Goal: Information Seeking & Learning: Find specific fact

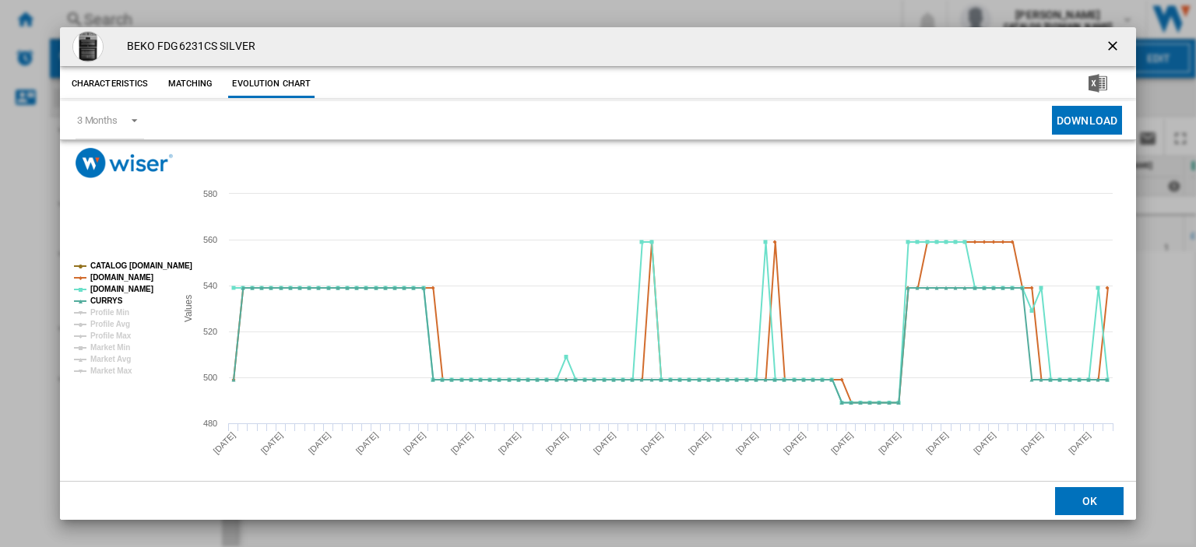
click at [1105, 48] on ng-md-icon "getI18NText('BUTTONS.CLOSE_DIALOG')" at bounding box center [1114, 47] width 19 height 19
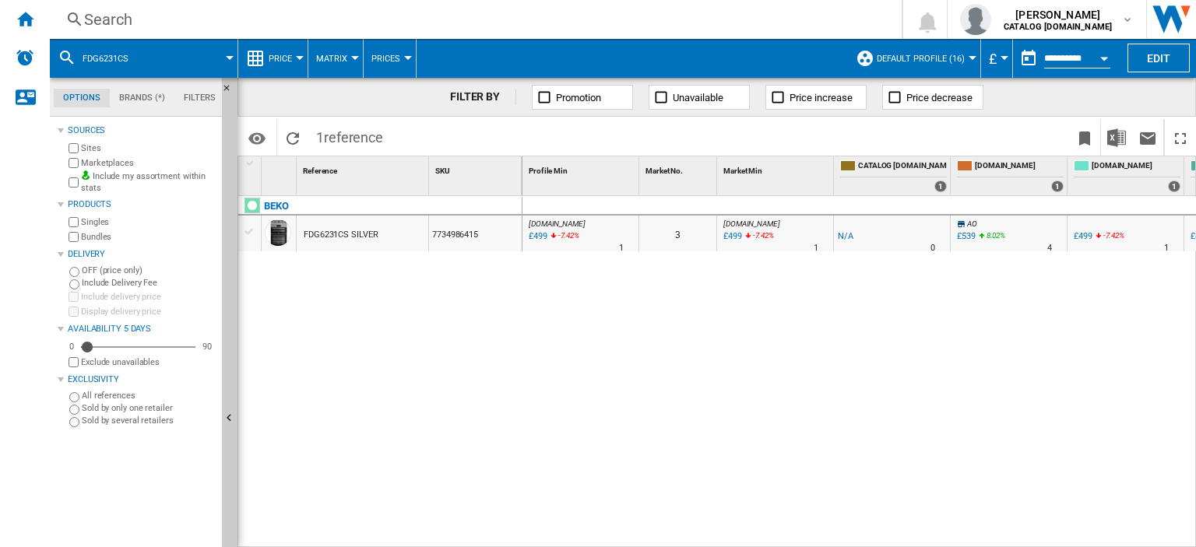
click at [106, 16] on div "Search" at bounding box center [472, 20] width 777 height 22
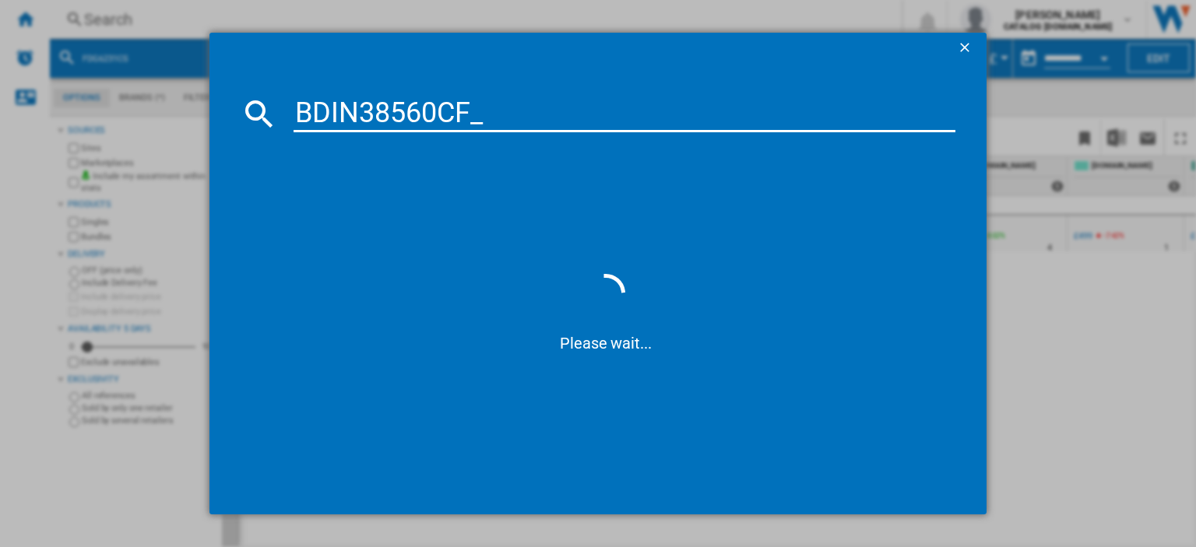
type input "BDIN38560CF"
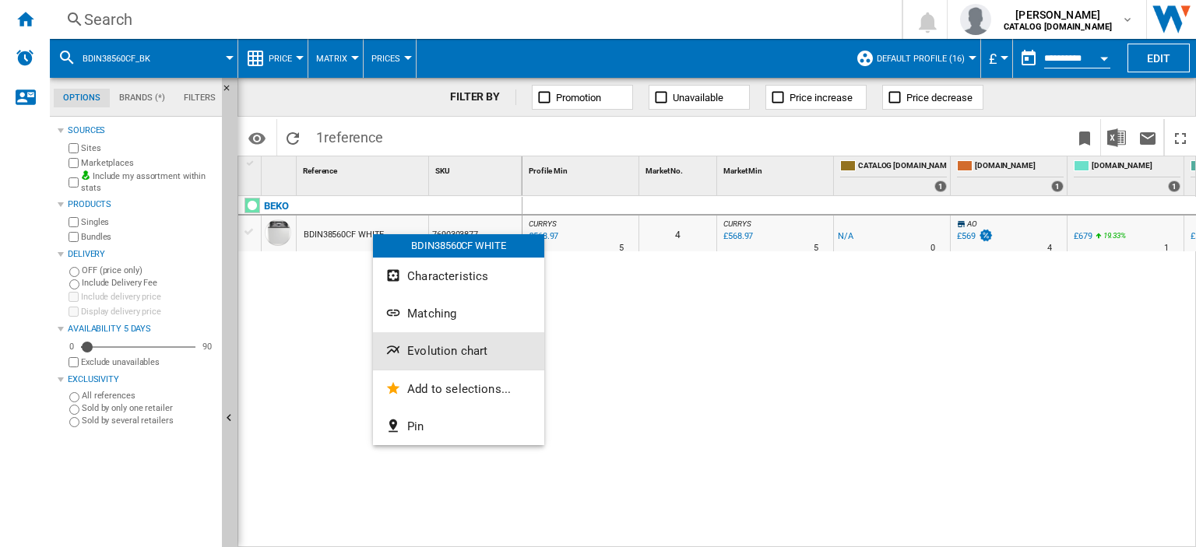
click at [448, 359] on button "Evolution chart" at bounding box center [458, 350] width 171 height 37
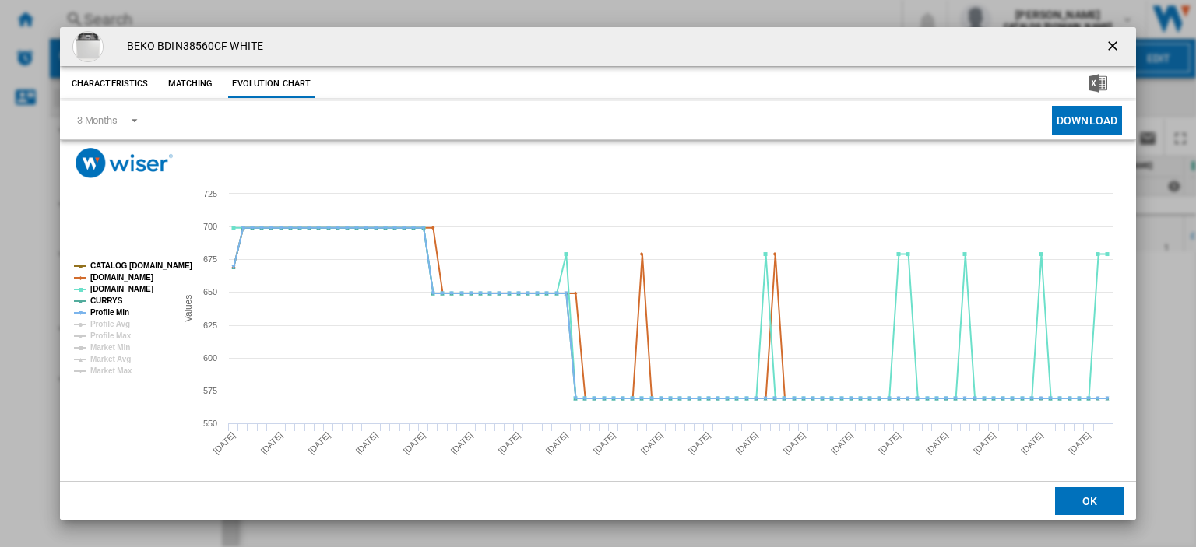
click at [1108, 49] on ng-md-icon "getI18NText('BUTTONS.CLOSE_DIALOG')" at bounding box center [1114, 47] width 19 height 19
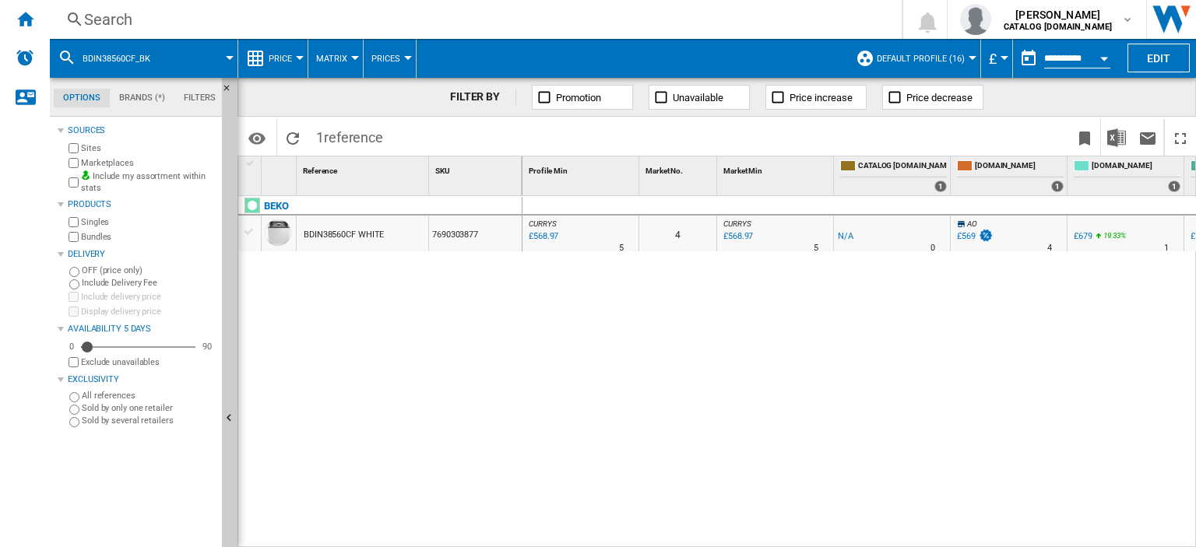
click at [107, 19] on div "Search" at bounding box center [472, 20] width 777 height 22
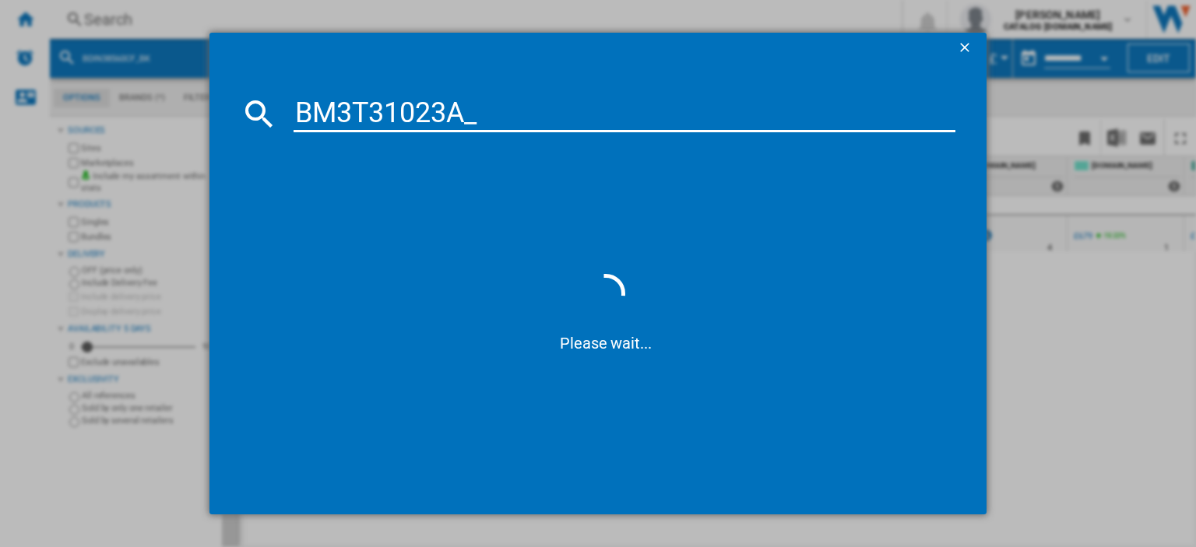
type input "BM3T31023A"
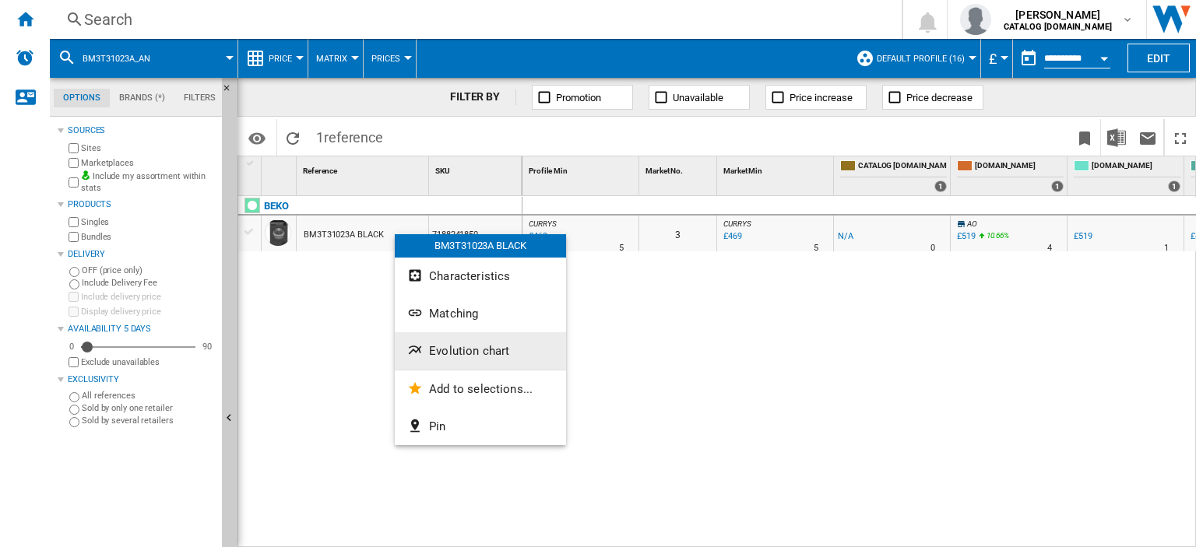
click at [480, 344] on span "Evolution chart" at bounding box center [469, 351] width 80 height 14
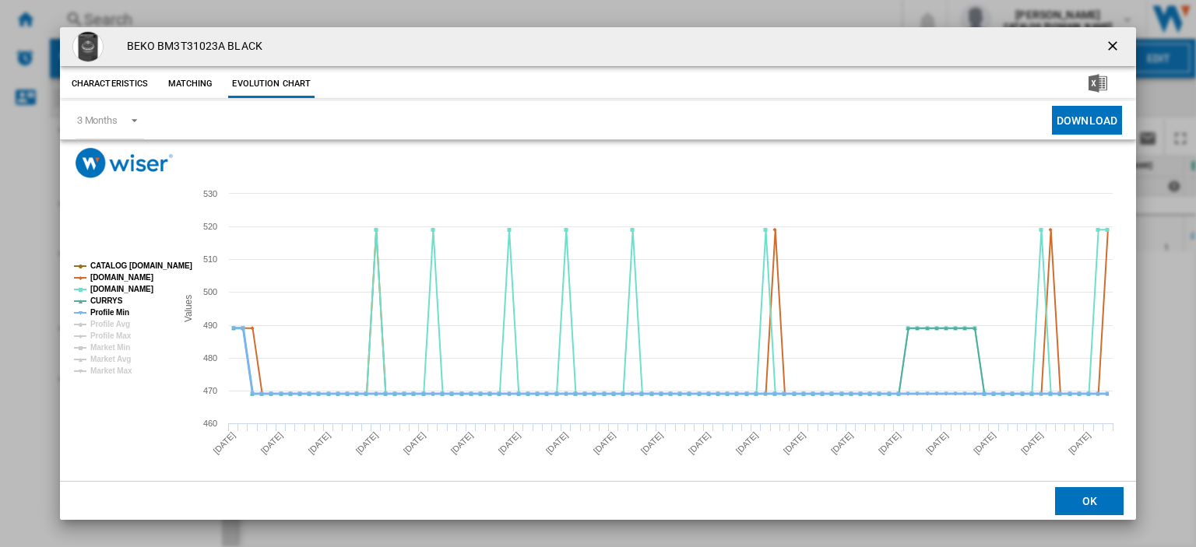
click at [101, 310] on tspan "Profile Min" at bounding box center [109, 312] width 39 height 9
click at [1105, 52] on ng-md-icon "getI18NText('BUTTONS.CLOSE_DIALOG')" at bounding box center [1114, 47] width 19 height 19
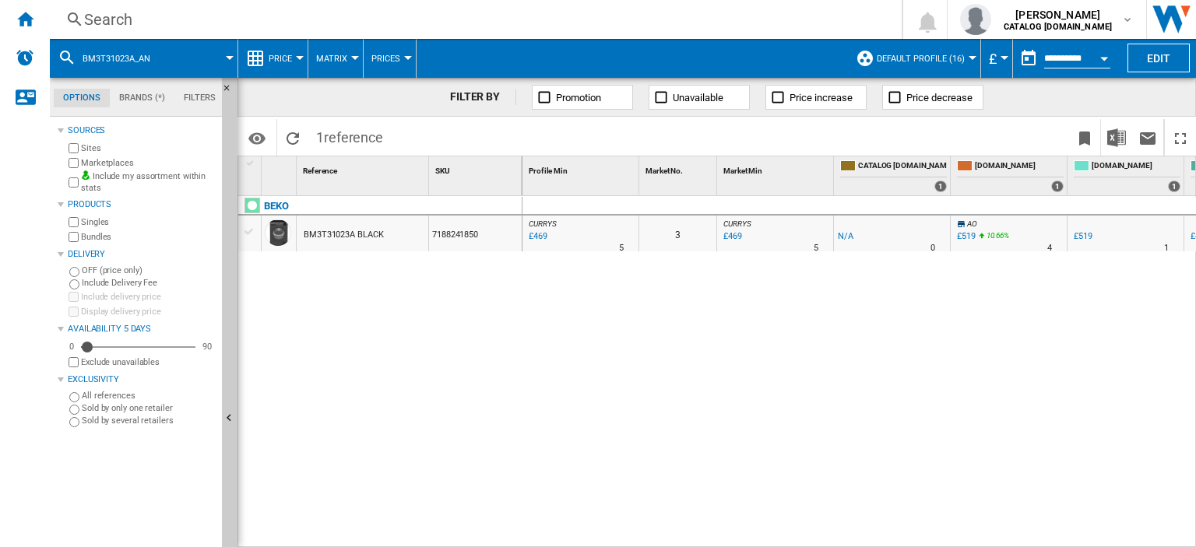
click at [100, 18] on div "Search" at bounding box center [472, 20] width 777 height 22
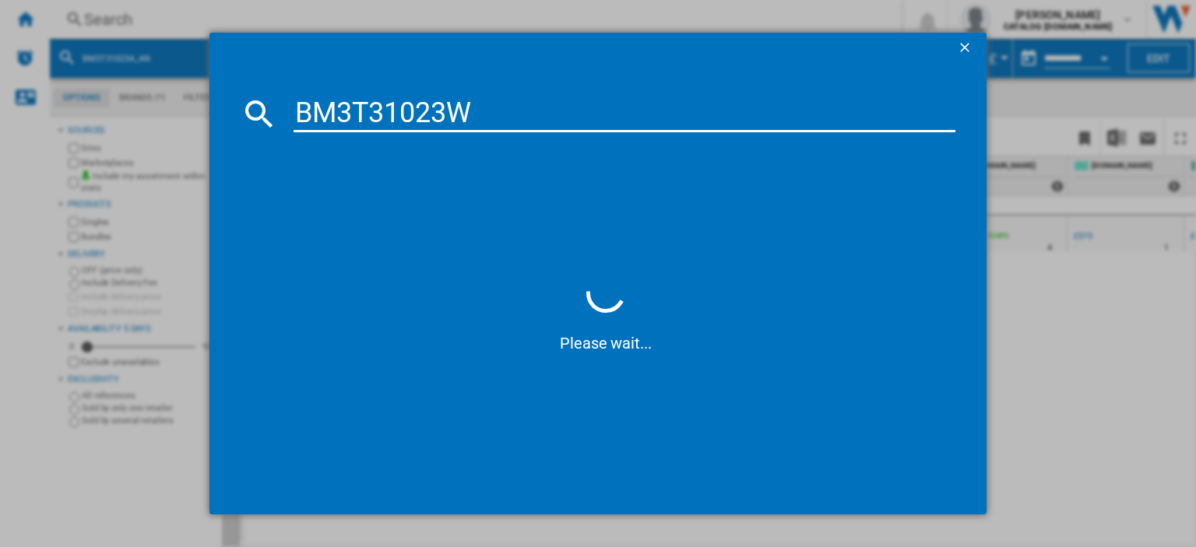
type input "BM3T31023W"
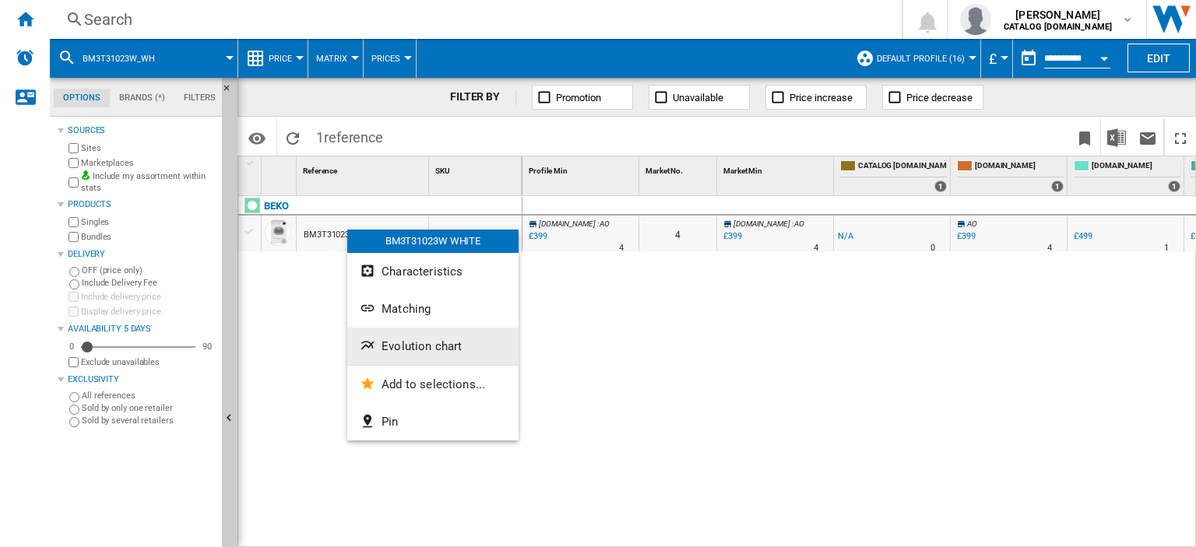
click at [429, 340] on span "Evolution chart" at bounding box center [421, 346] width 80 height 14
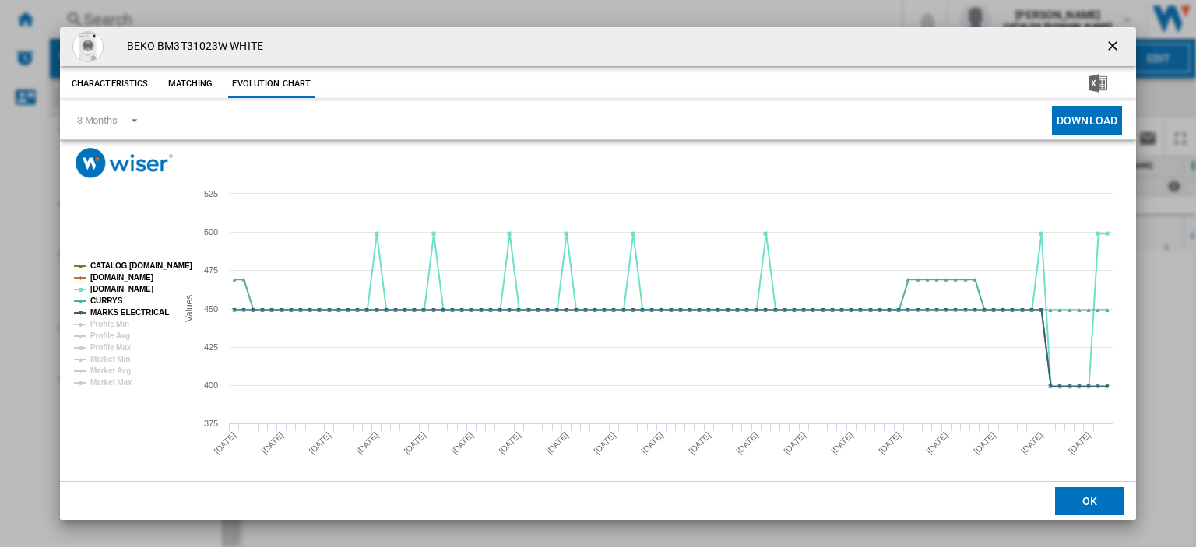
click at [1105, 46] on ng-md-icon "getI18NText('BUTTONS.CLOSE_DIALOG')" at bounding box center [1114, 47] width 19 height 19
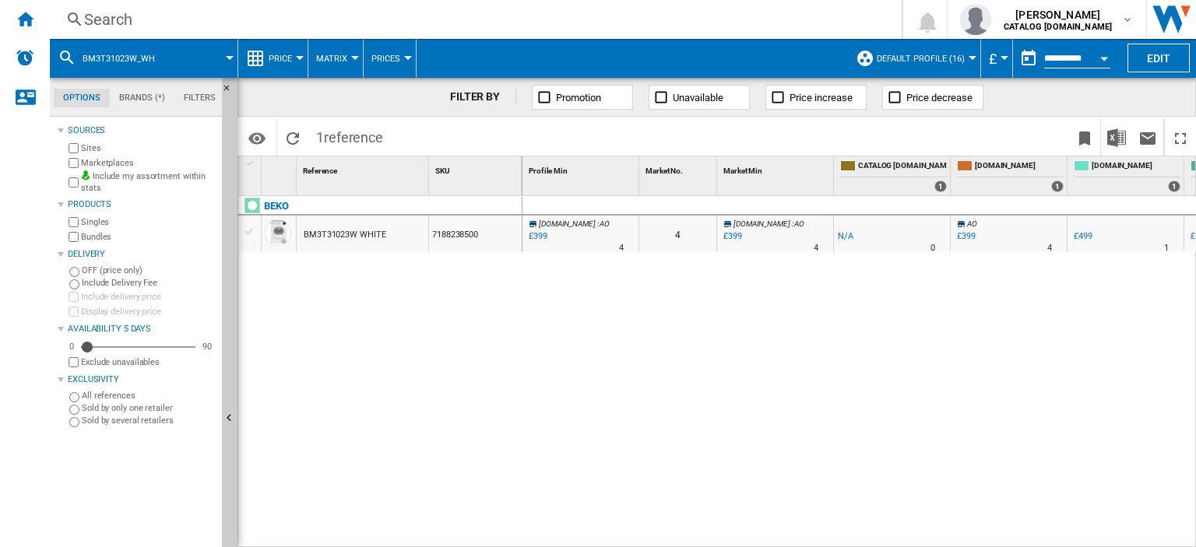
scroll to position [0, 221]
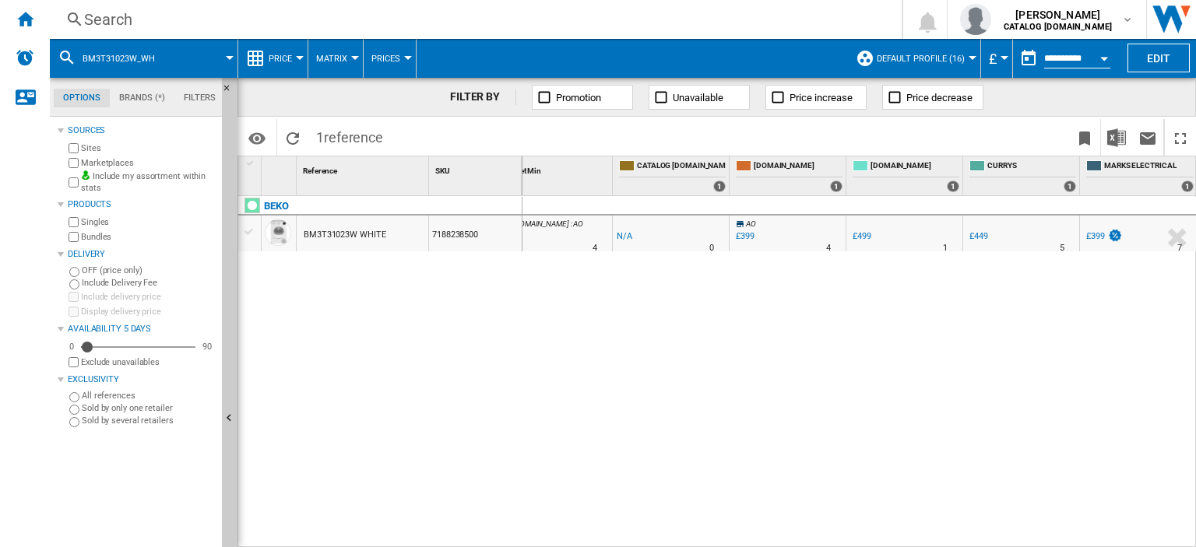
click at [1098, 233] on div "£399" at bounding box center [1095, 236] width 19 height 10
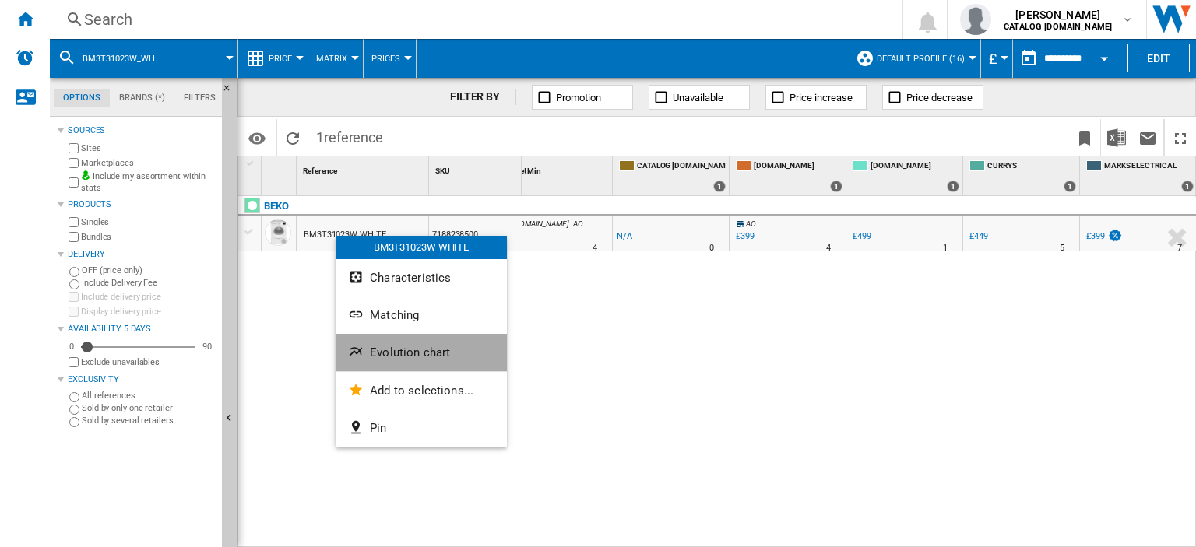
click at [404, 352] on span "Evolution chart" at bounding box center [410, 353] width 80 height 14
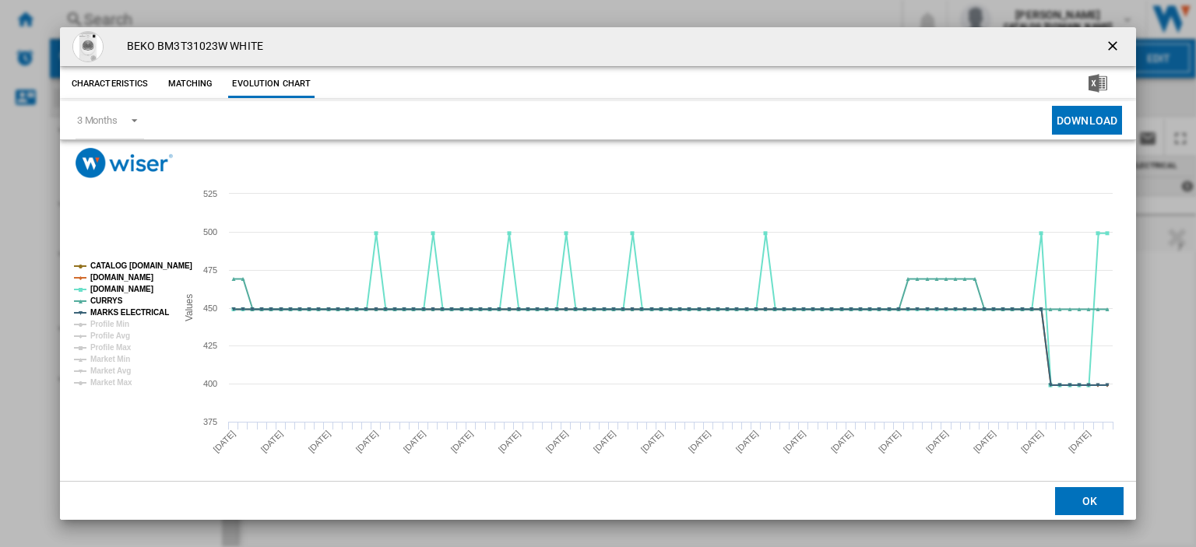
click at [1106, 44] on ng-md-icon "getI18NText('BUTTONS.CLOSE_DIALOG')" at bounding box center [1114, 47] width 19 height 19
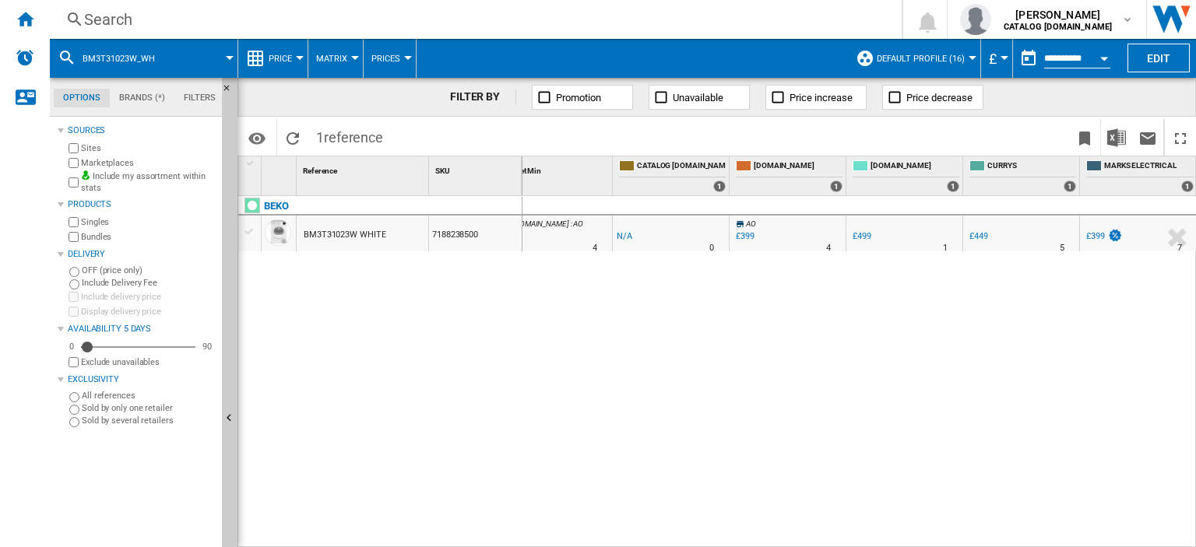
click at [102, 20] on div "Search" at bounding box center [472, 20] width 777 height 22
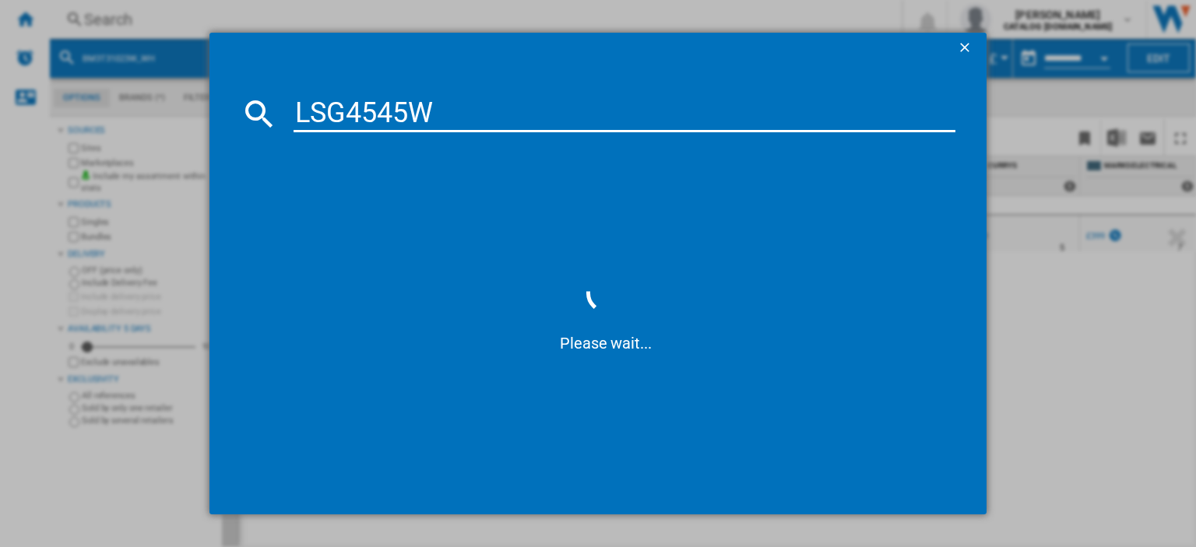
type input "LSG4545W"
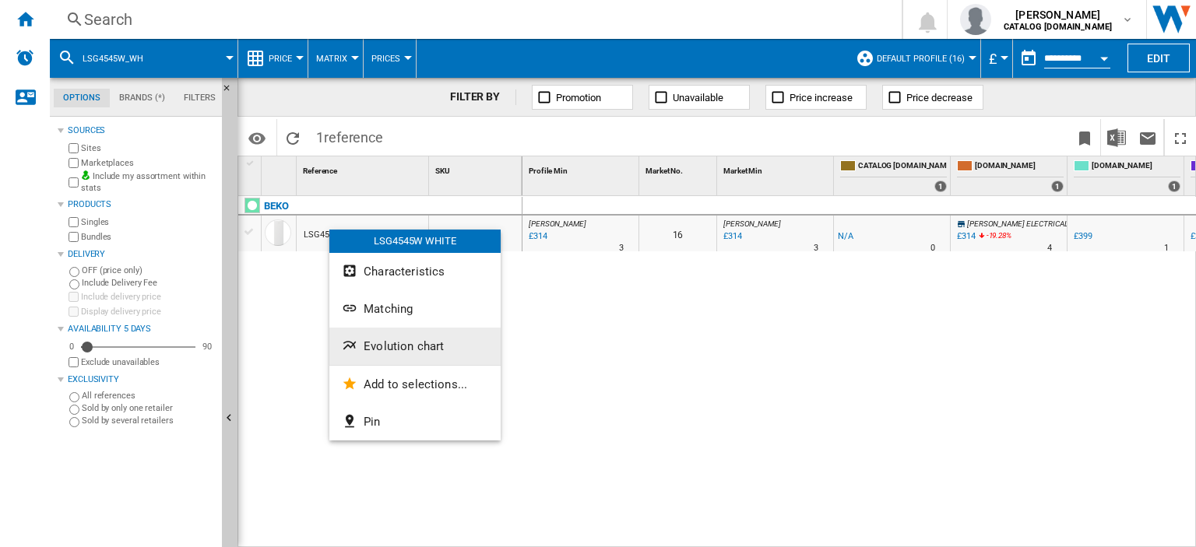
click at [427, 347] on span "Evolution chart" at bounding box center [404, 346] width 80 height 14
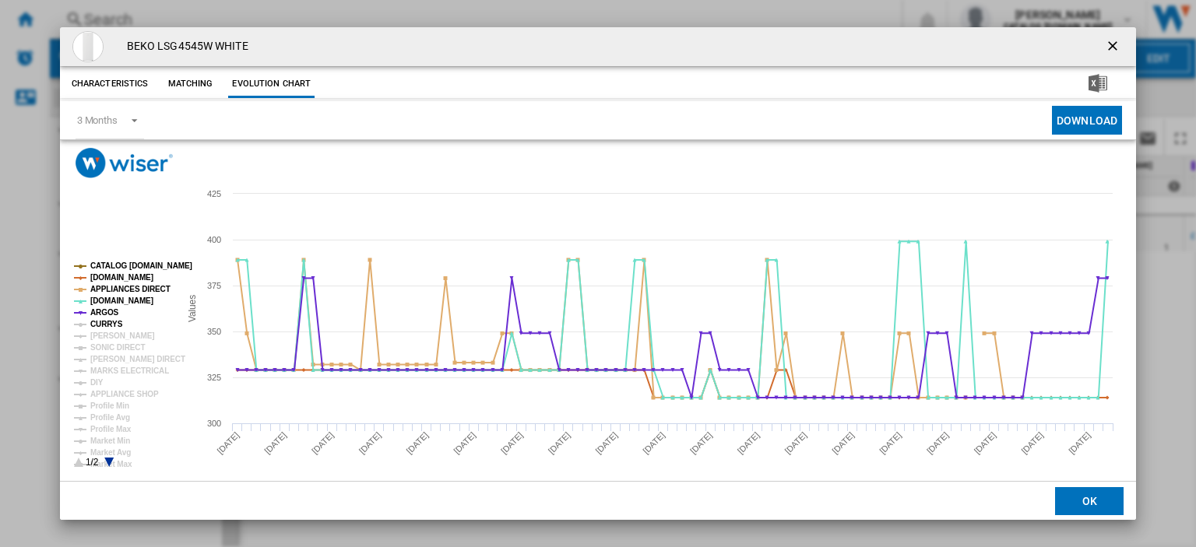
click at [108, 321] on tspan "CURRYS" at bounding box center [106, 324] width 33 height 9
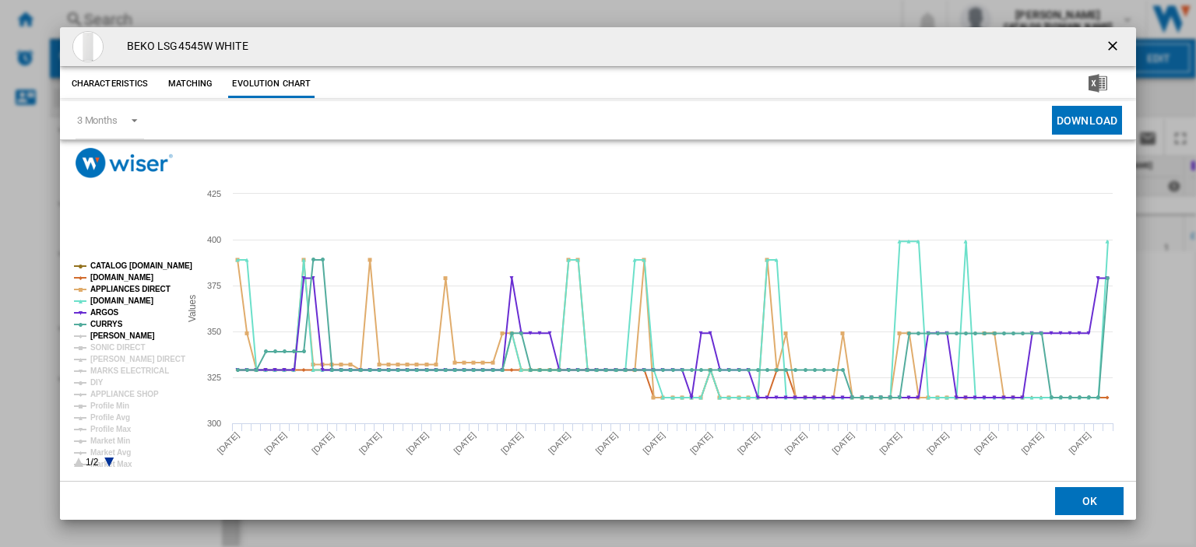
drag, startPoint x: 106, startPoint y: 329, endPoint x: 111, endPoint y: 349, distance: 20.0
click at [106, 329] on g "CATALOG [DOMAIN_NAME] [DOMAIN_NAME] APPLIANCES DIRECT [DOMAIN_NAME] ARGOS CURRY…" at bounding box center [133, 365] width 118 height 207
click at [109, 343] on tspan "SONIC DIRECT" at bounding box center [117, 347] width 54 height 9
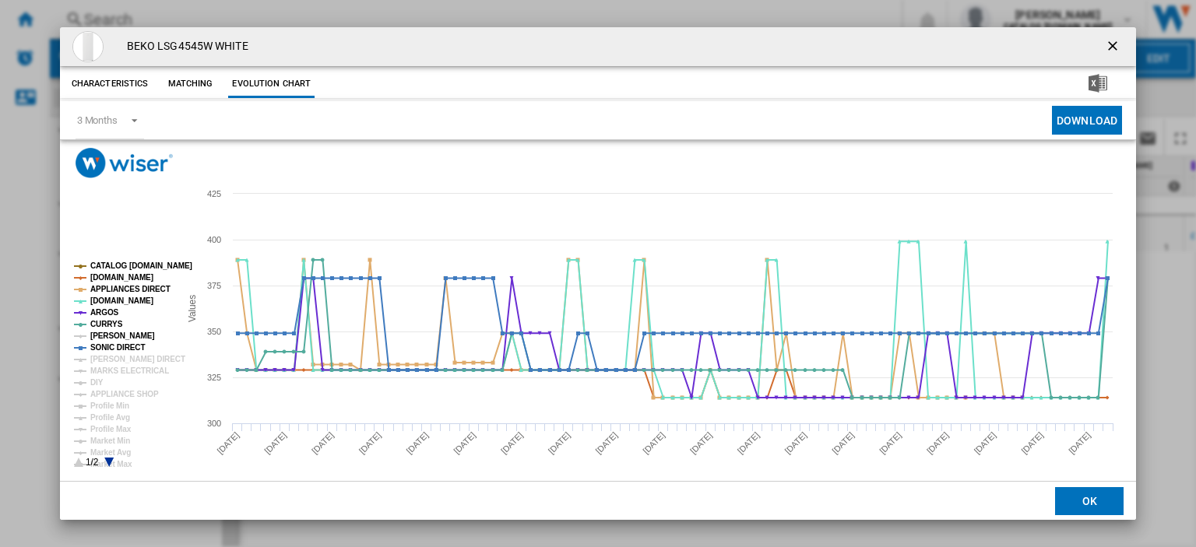
click at [106, 333] on tspan "[PERSON_NAME]" at bounding box center [122, 336] width 65 height 9
click at [106, 357] on tspan "[PERSON_NAME] DIRECT" at bounding box center [137, 359] width 95 height 9
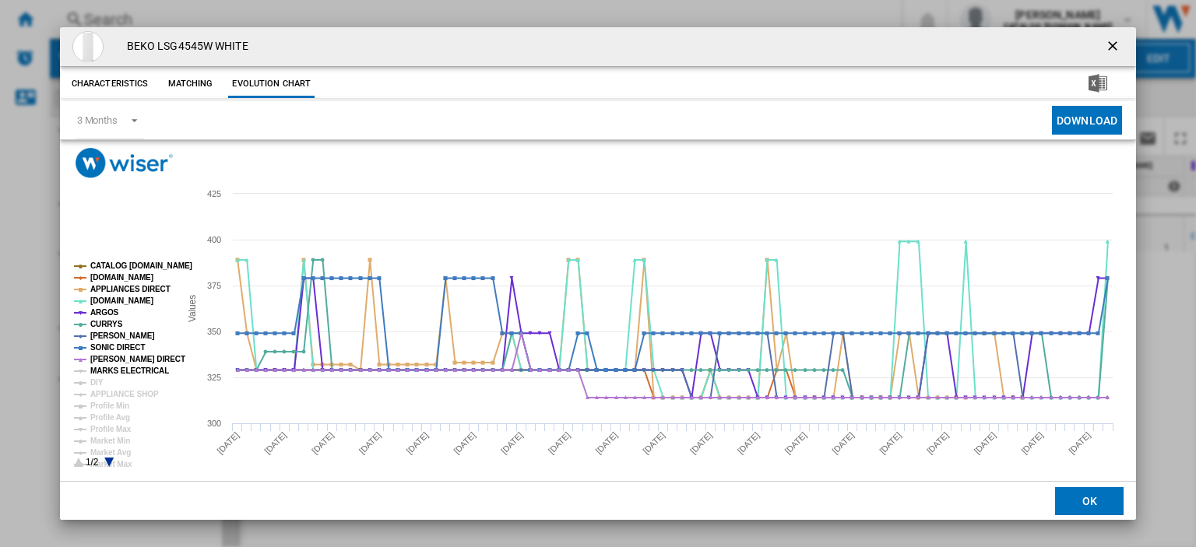
click at [107, 373] on tspan "MARKS ELECTRICAL" at bounding box center [129, 371] width 79 height 9
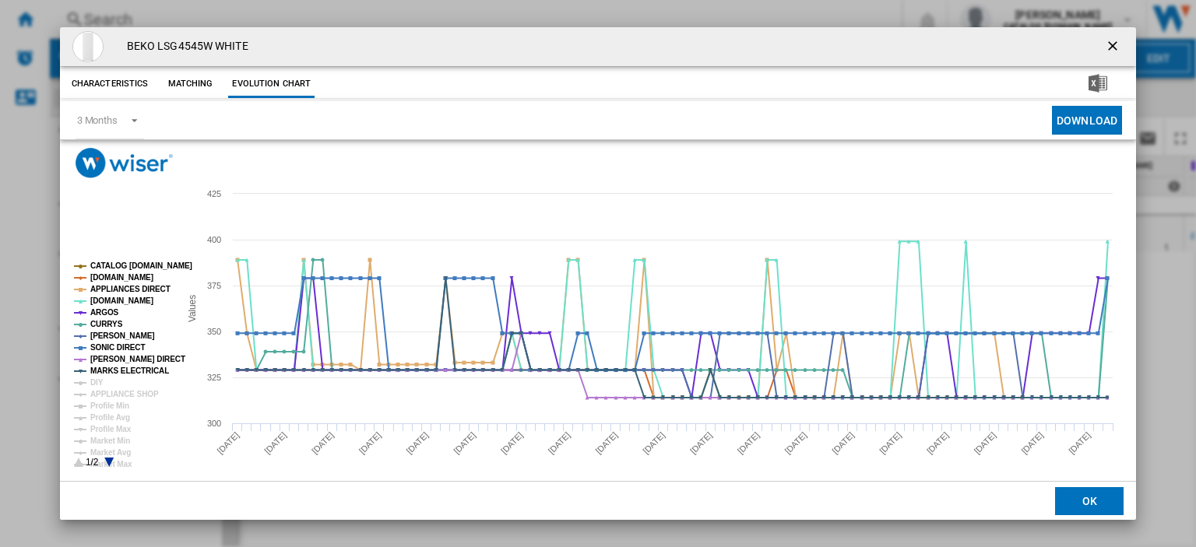
click at [1103, 33] on button "Product popup" at bounding box center [1113, 46] width 31 height 31
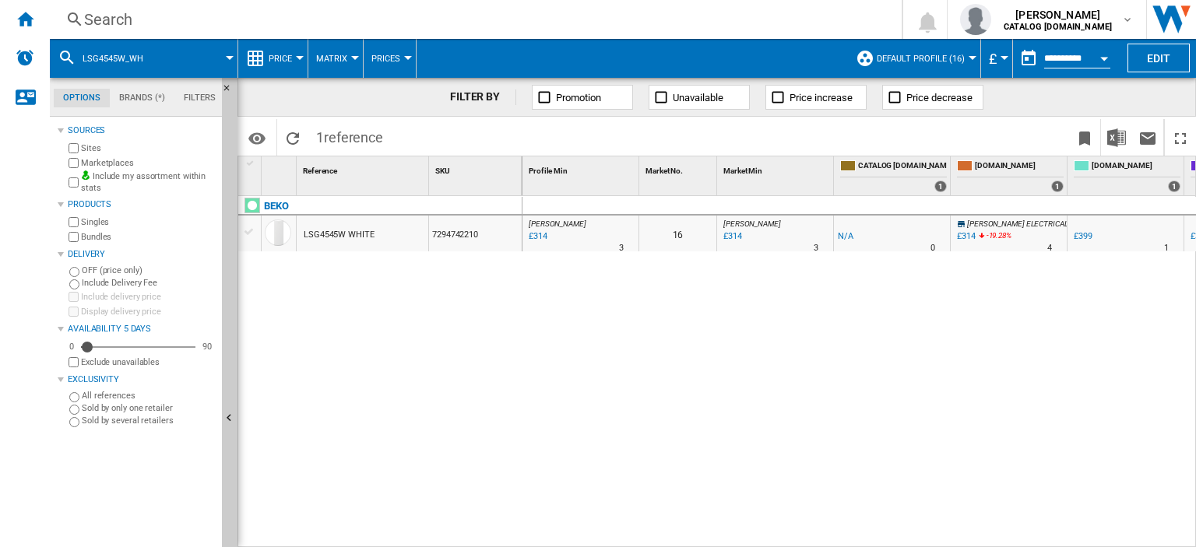
click at [105, 21] on div "Search" at bounding box center [472, 20] width 777 height 22
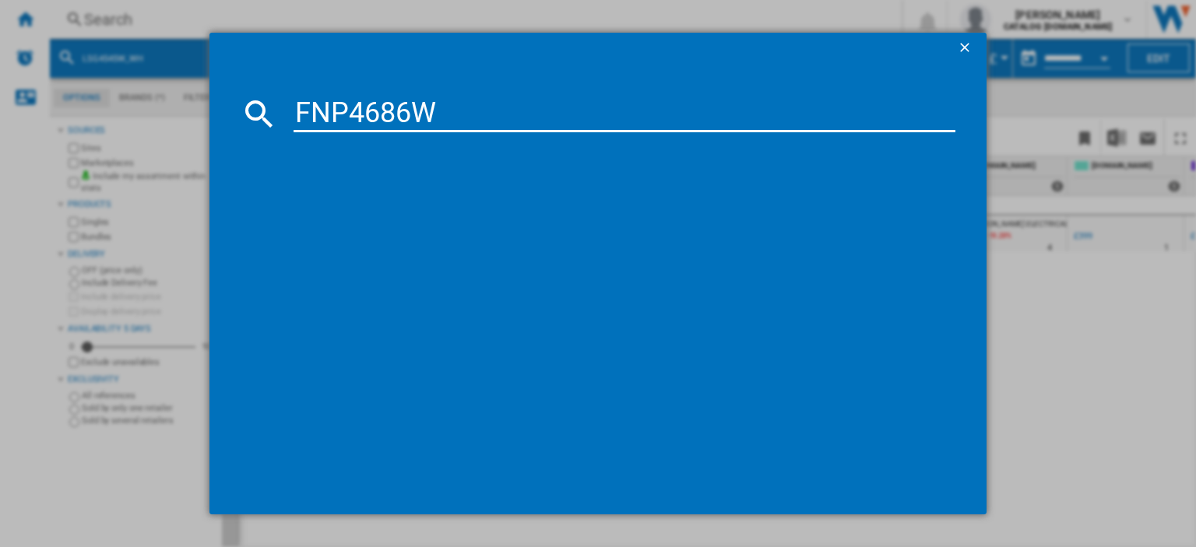
type input "FNP4686W"
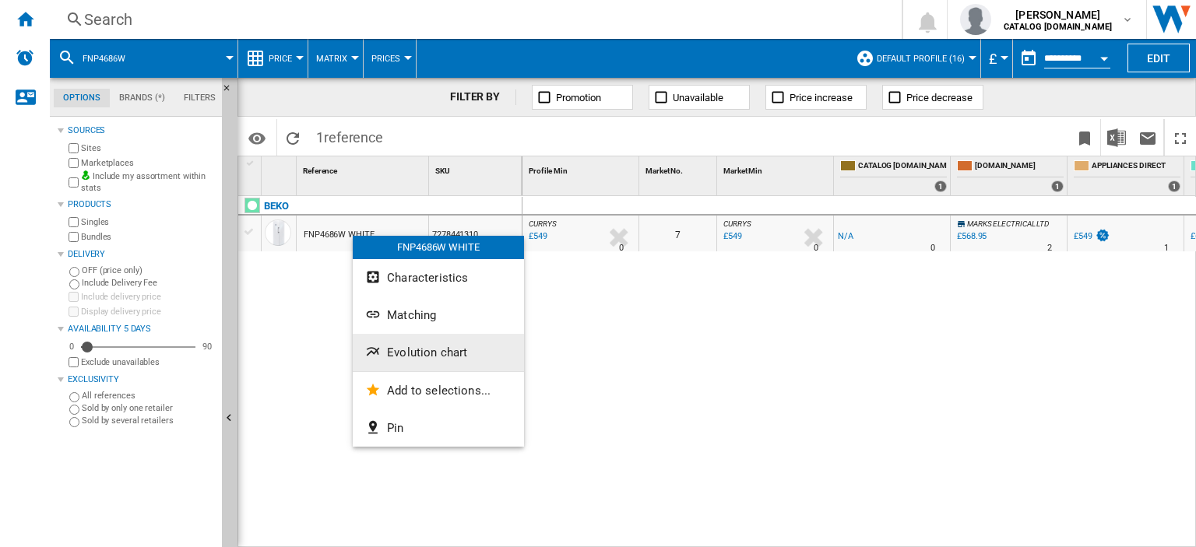
click at [430, 354] on span "Evolution chart" at bounding box center [427, 353] width 80 height 14
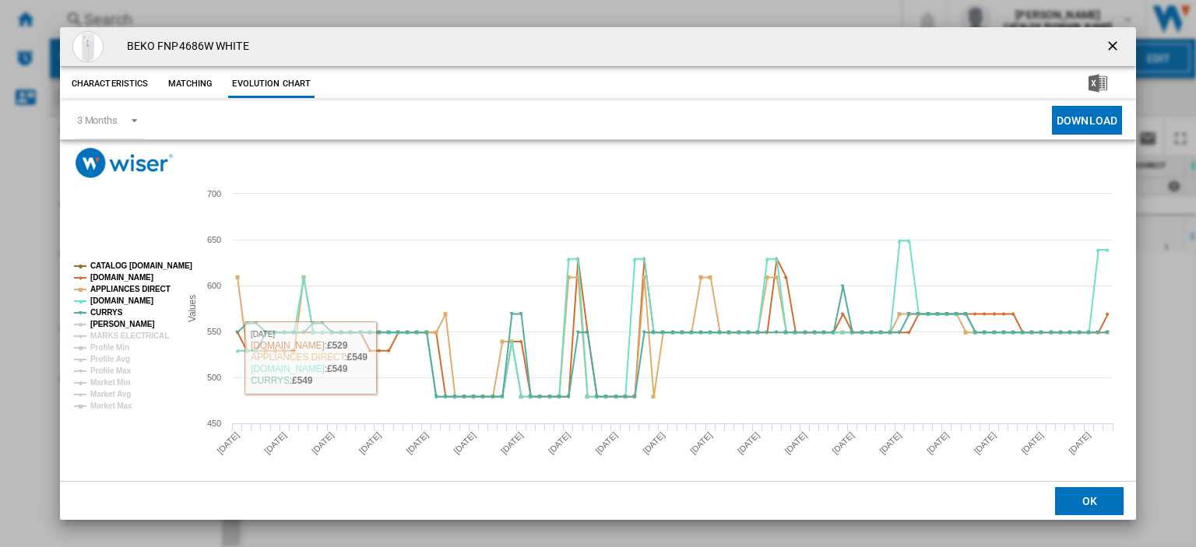
click at [115, 326] on tspan "[PERSON_NAME]" at bounding box center [122, 324] width 65 height 9
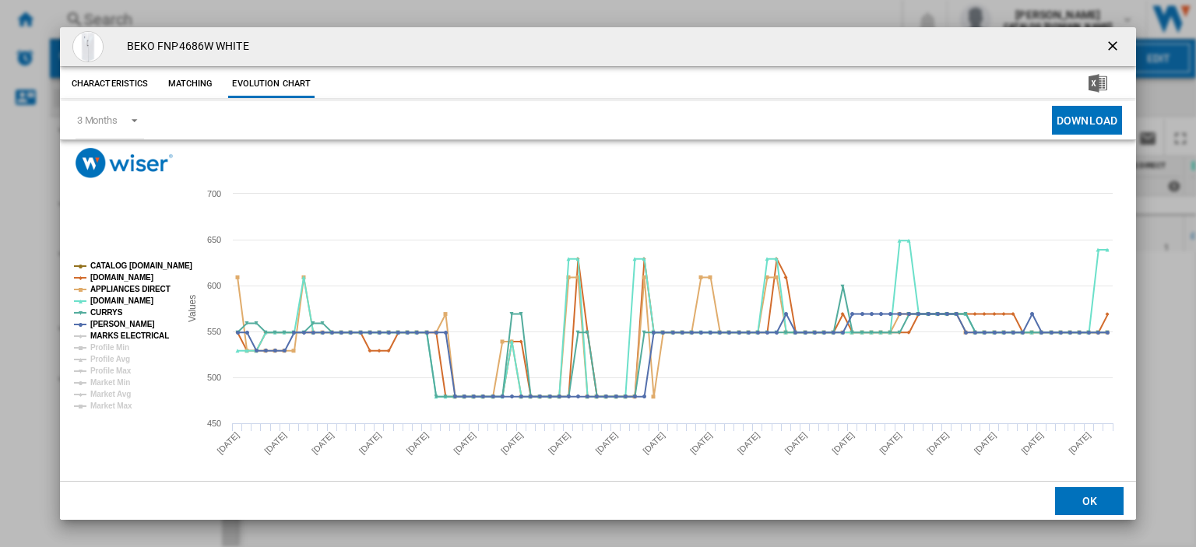
click at [117, 332] on tspan "MARKS ELECTRICAL" at bounding box center [129, 336] width 79 height 9
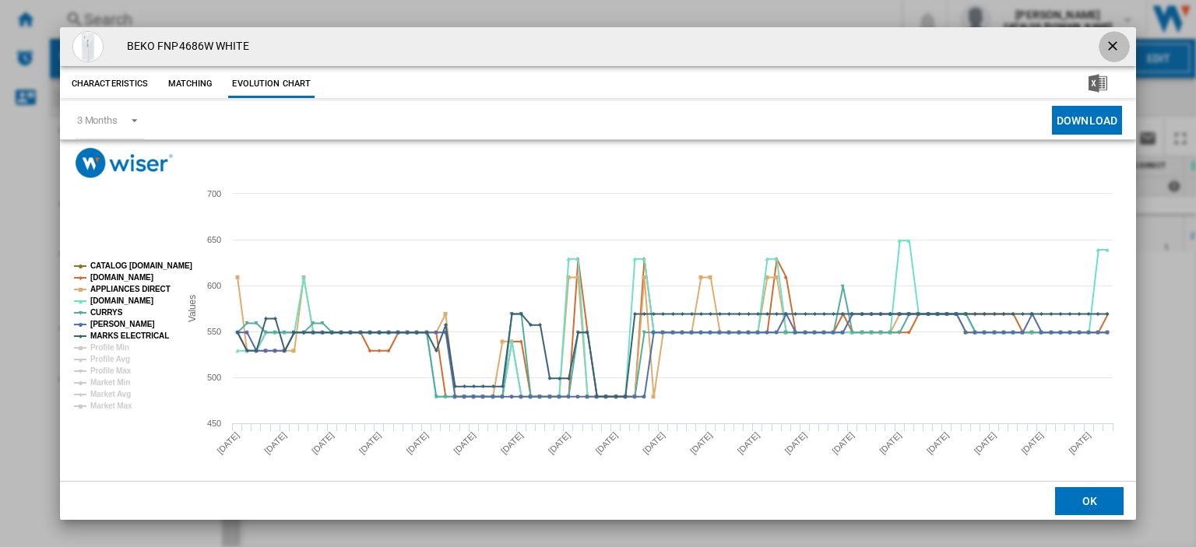
click at [1112, 44] on ng-md-icon "getI18NText('BUTTONS.CLOSE_DIALOG')" at bounding box center [1114, 47] width 19 height 19
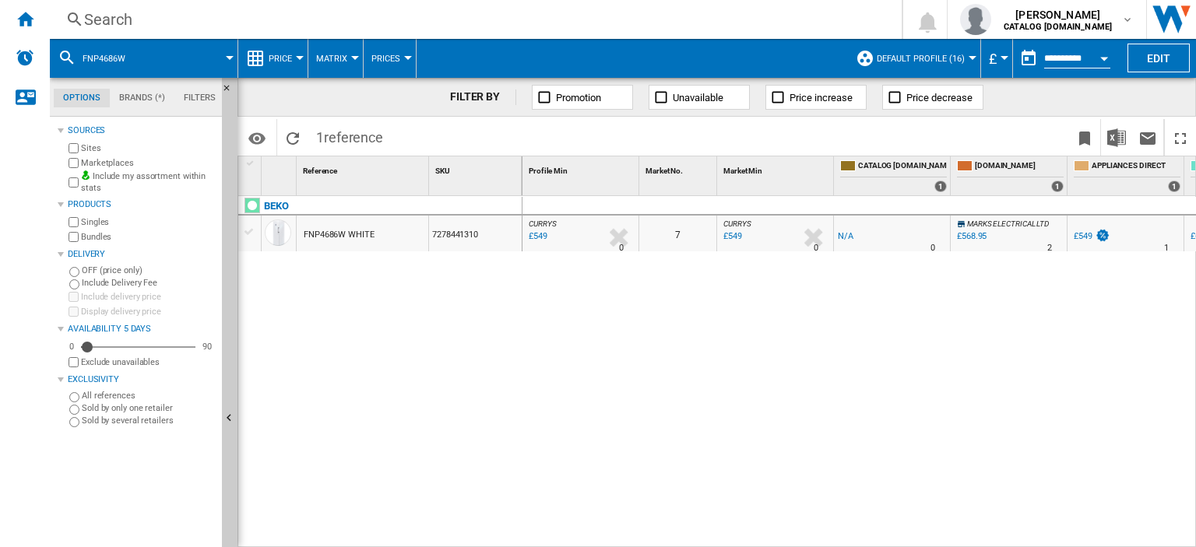
click at [109, 25] on div "Search" at bounding box center [472, 20] width 777 height 22
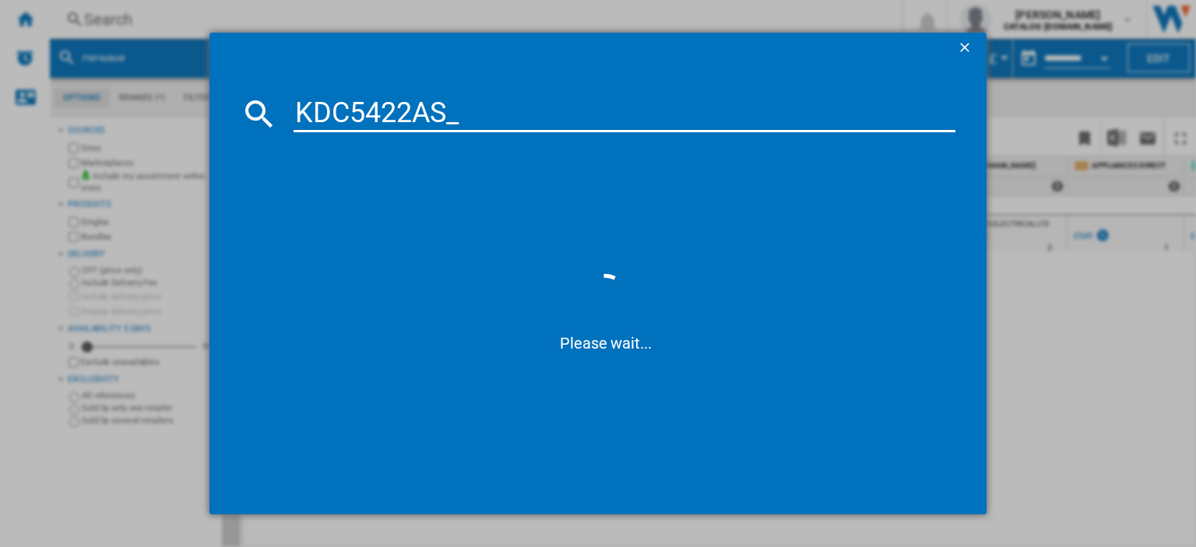
type input "KDC5422AS"
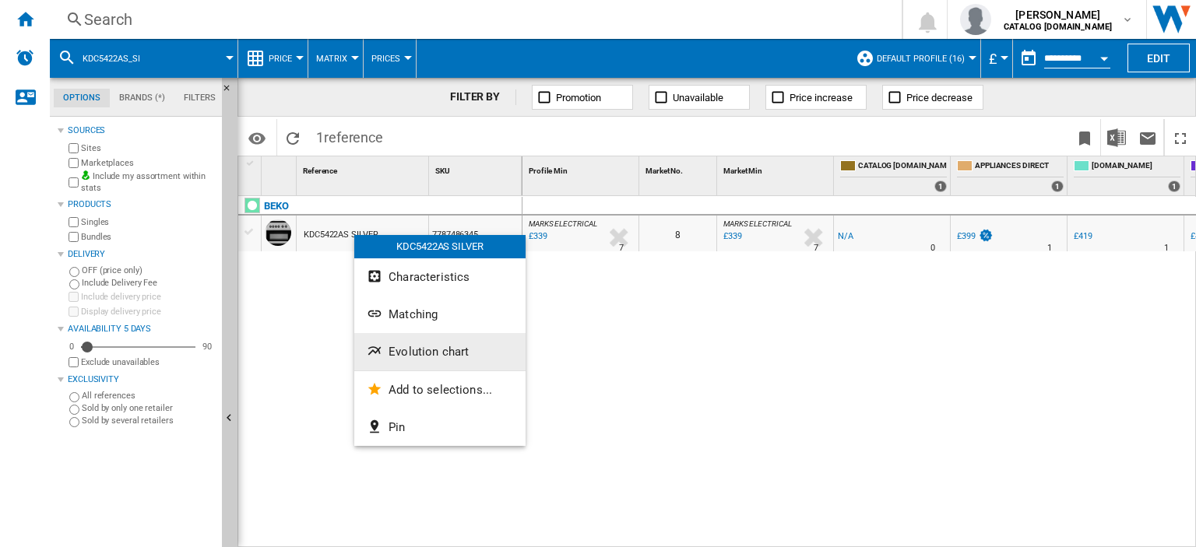
click at [411, 354] on span "Evolution chart" at bounding box center [428, 352] width 80 height 14
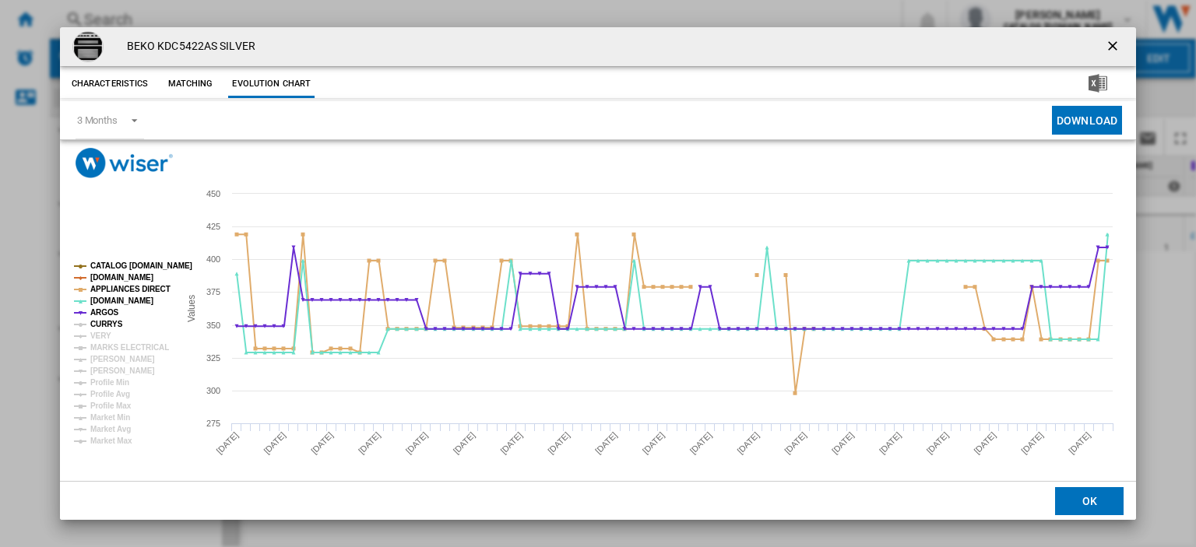
click at [104, 322] on tspan "CURRYS" at bounding box center [106, 324] width 33 height 9
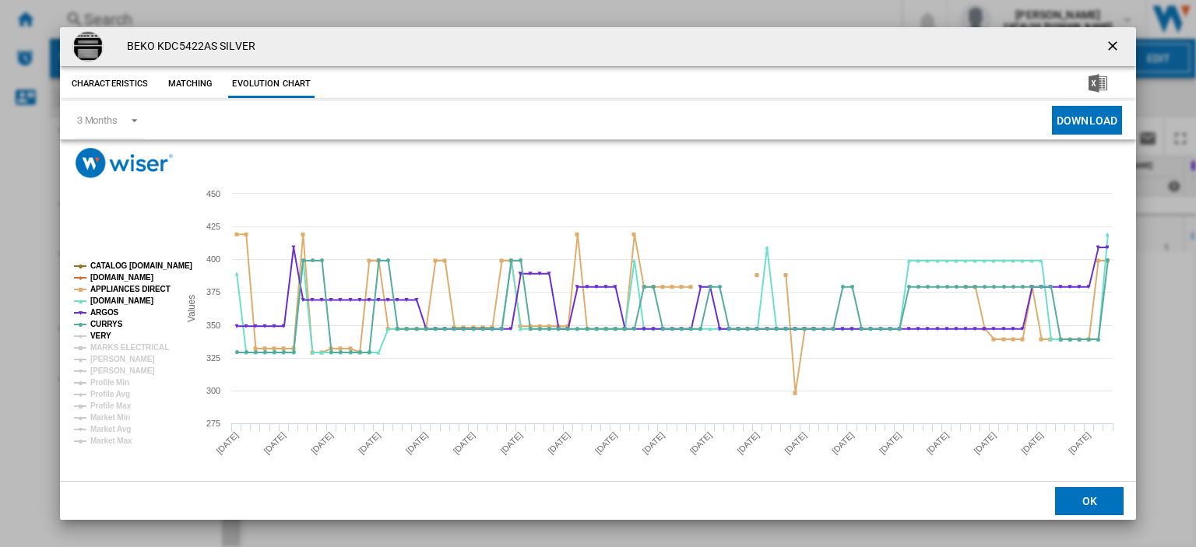
click at [105, 334] on tspan "VERY" at bounding box center [100, 336] width 21 height 9
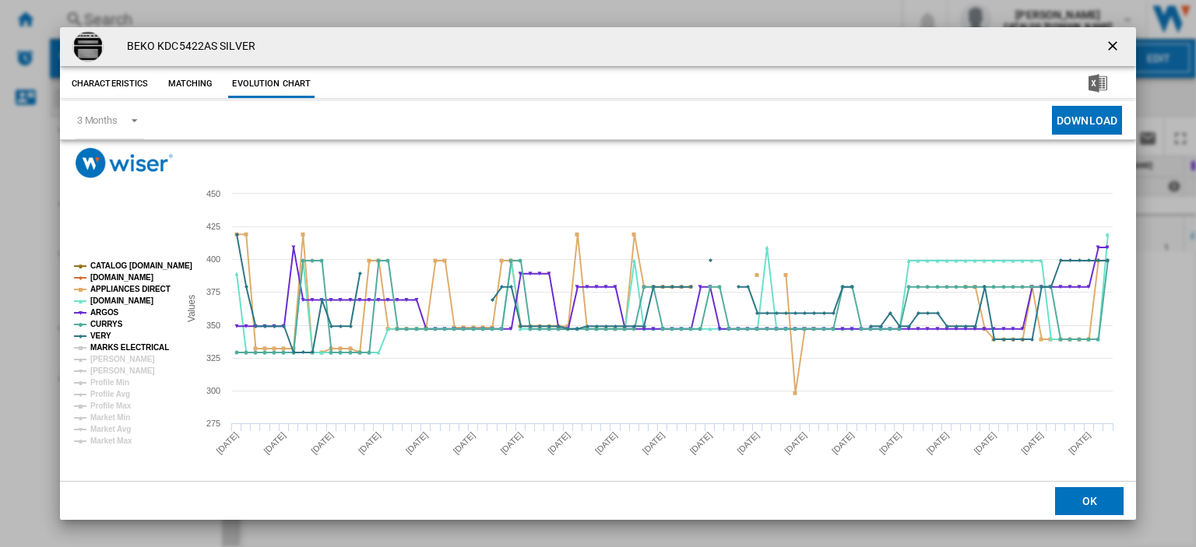
click at [107, 343] on tspan "MARKS ELECTRICAL" at bounding box center [129, 347] width 79 height 9
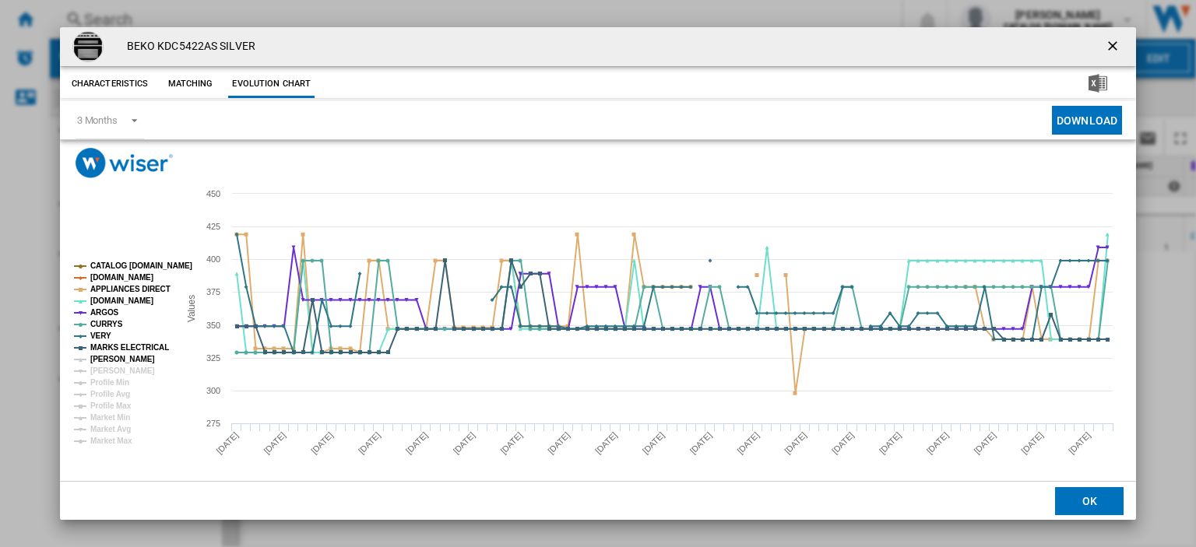
click at [111, 360] on tspan "[PERSON_NAME]" at bounding box center [122, 359] width 65 height 9
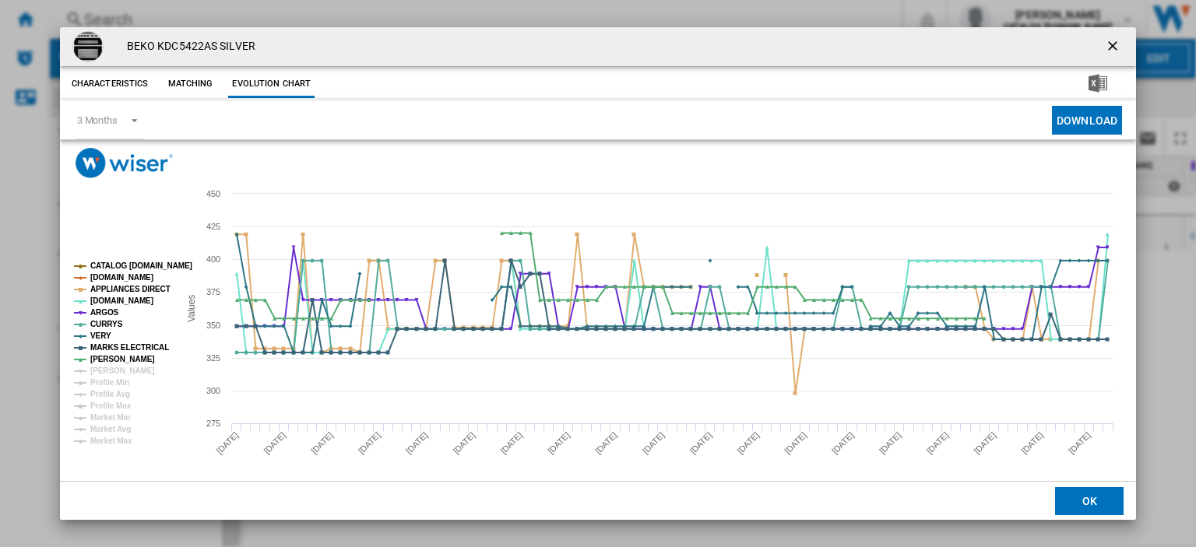
click at [1105, 45] on ng-md-icon "getI18NText('BUTTONS.CLOSE_DIALOG')" at bounding box center [1114, 47] width 19 height 19
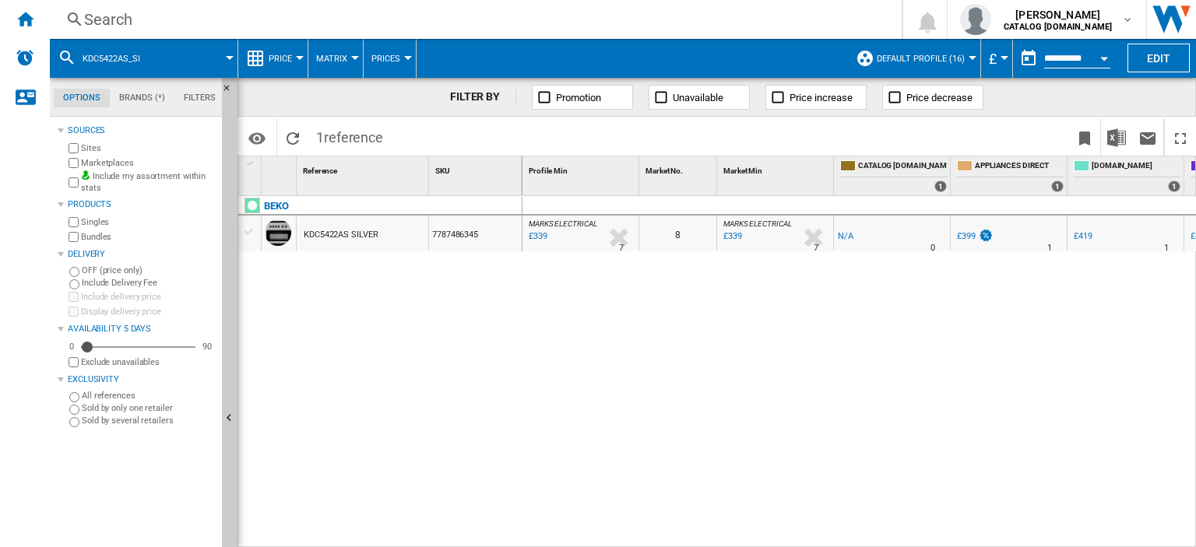
click at [97, 12] on div "Search" at bounding box center [472, 20] width 777 height 22
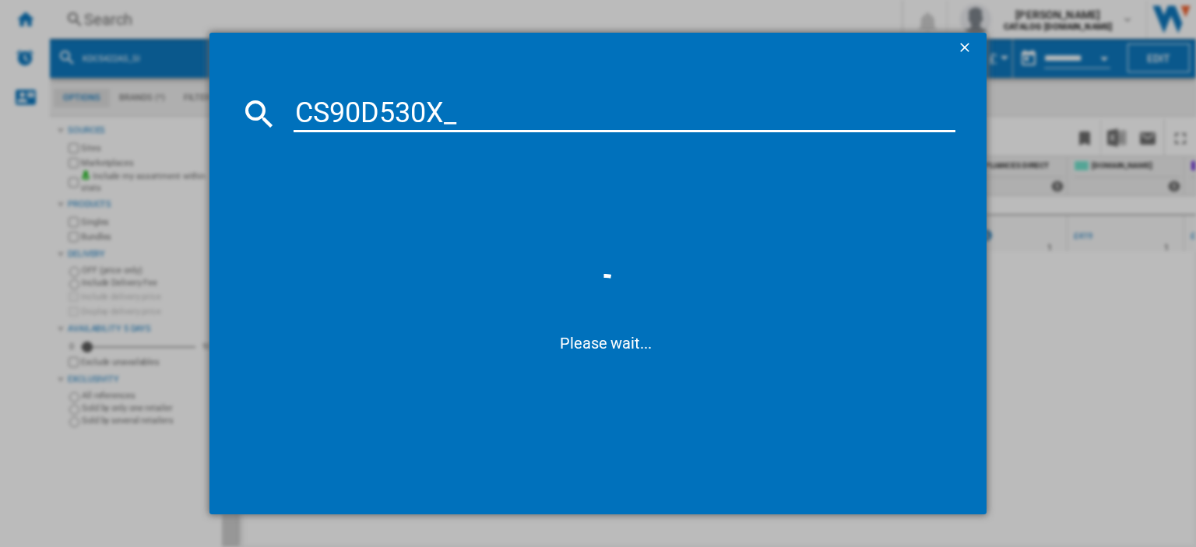
type input "CS90D530X"
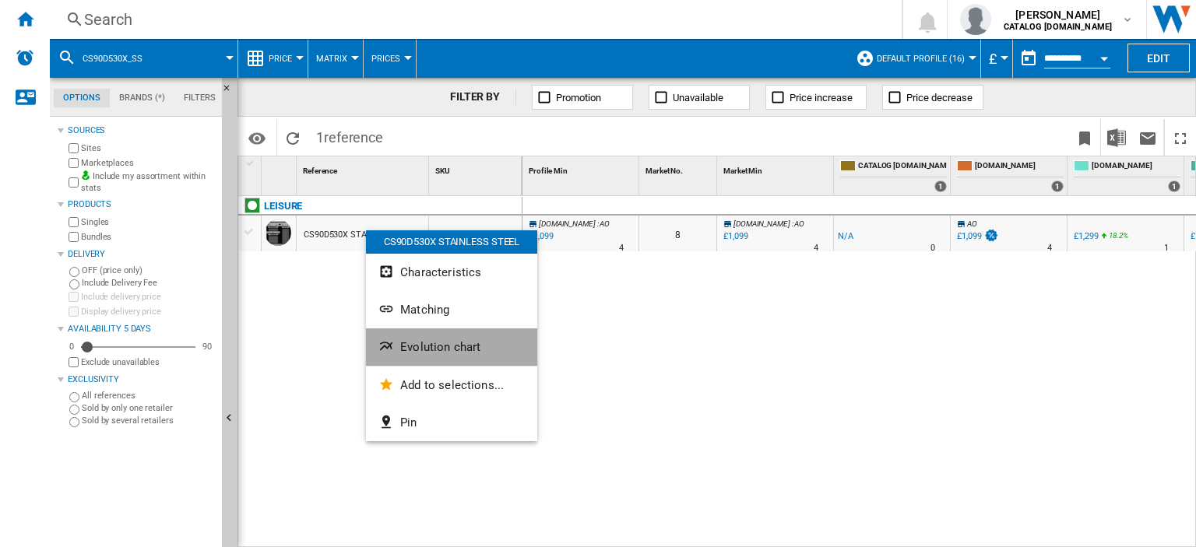
click at [451, 354] on button "Evolution chart" at bounding box center [451, 347] width 171 height 37
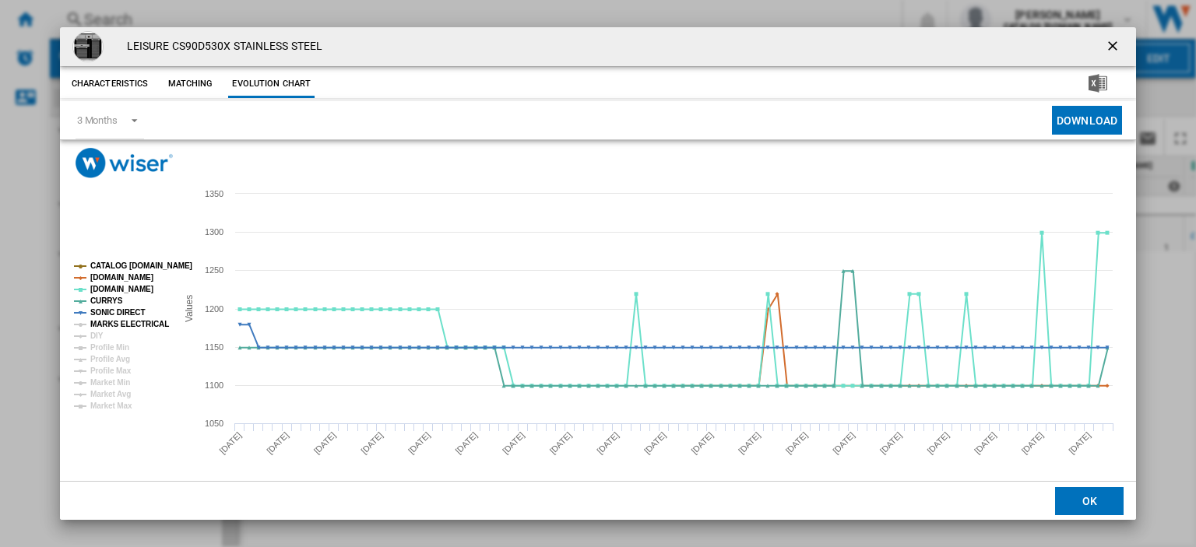
click at [102, 323] on tspan "MARKS ELECTRICAL" at bounding box center [129, 324] width 79 height 9
click at [1105, 46] on ng-md-icon "getI18NText('BUTTONS.CLOSE_DIALOG')" at bounding box center [1114, 47] width 19 height 19
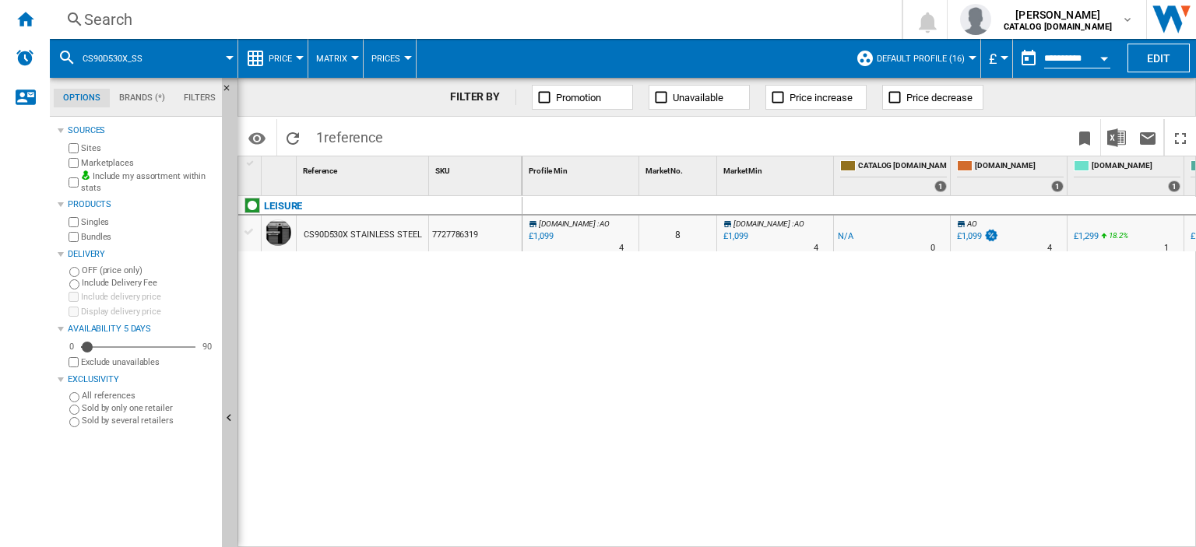
click at [93, 12] on div "Search" at bounding box center [472, 20] width 777 height 22
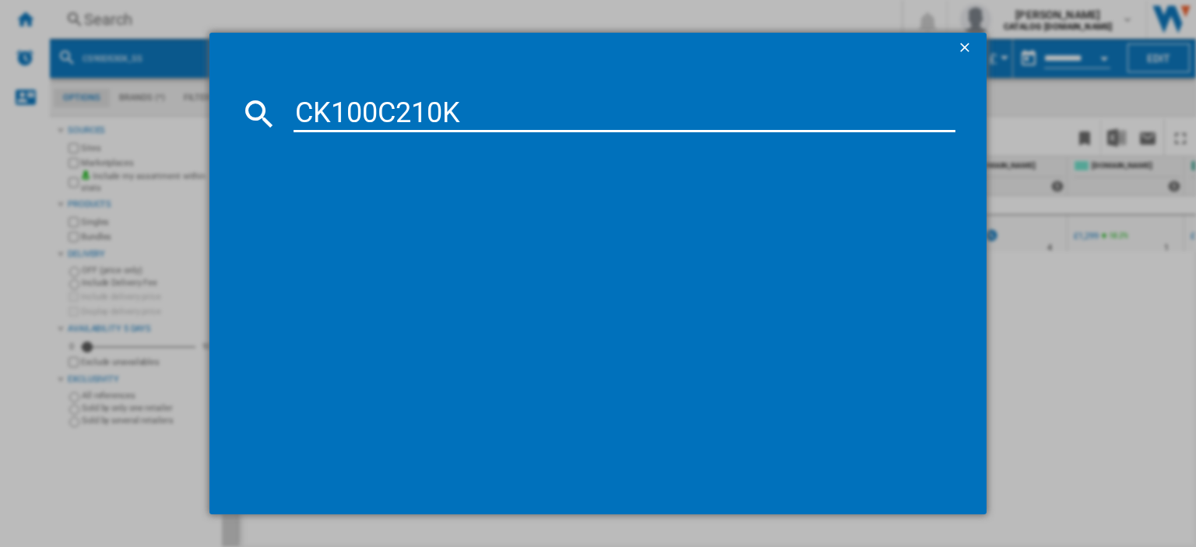
type input "CK100C210K"
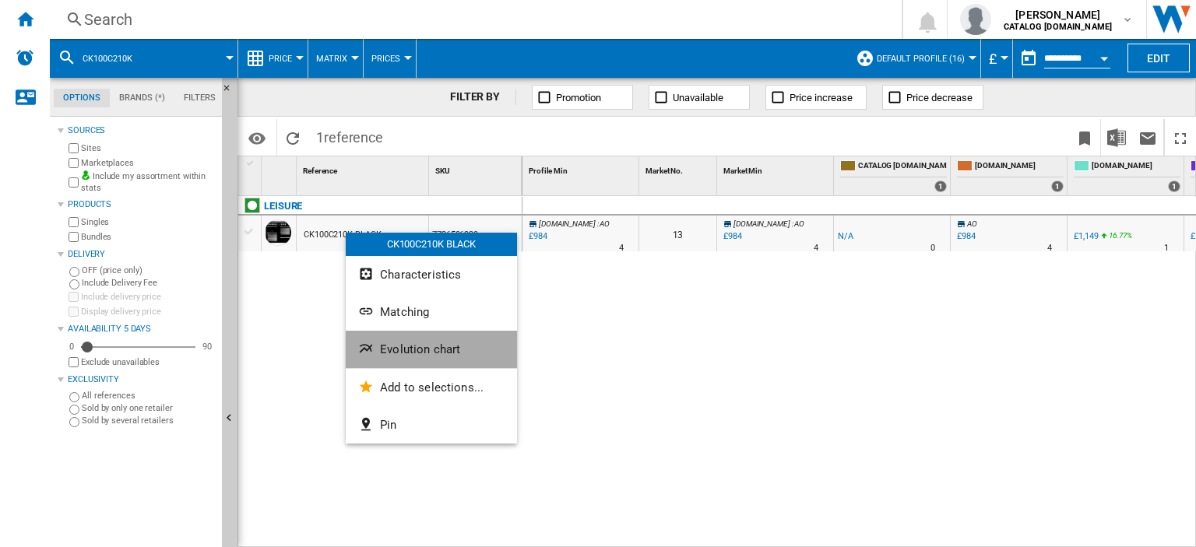
click at [411, 343] on span "Evolution chart" at bounding box center [420, 350] width 80 height 14
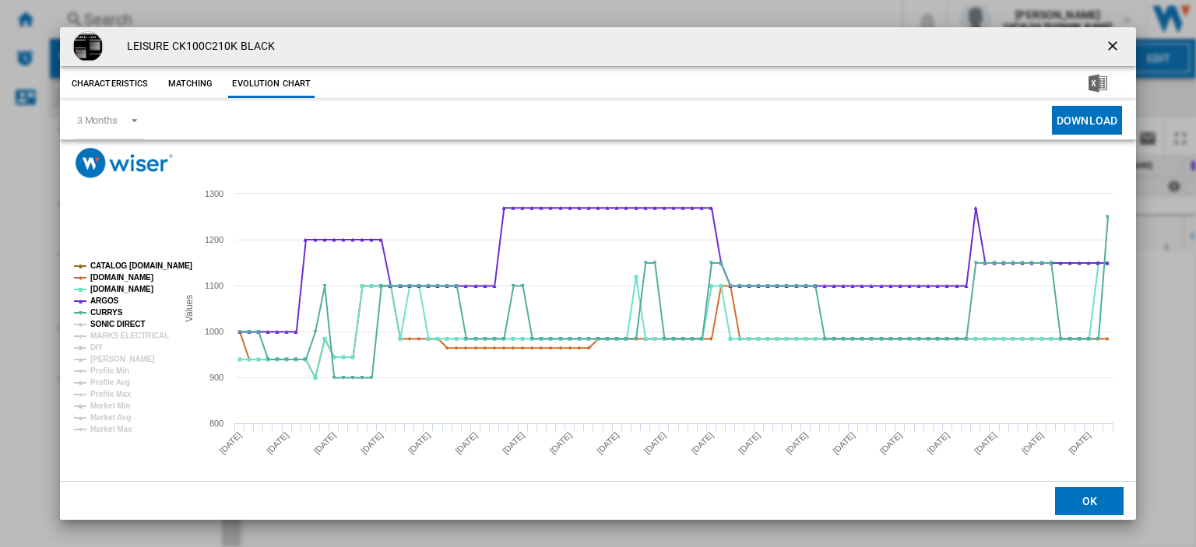
click at [107, 323] on tspan "SONIC DIRECT" at bounding box center [117, 324] width 54 height 9
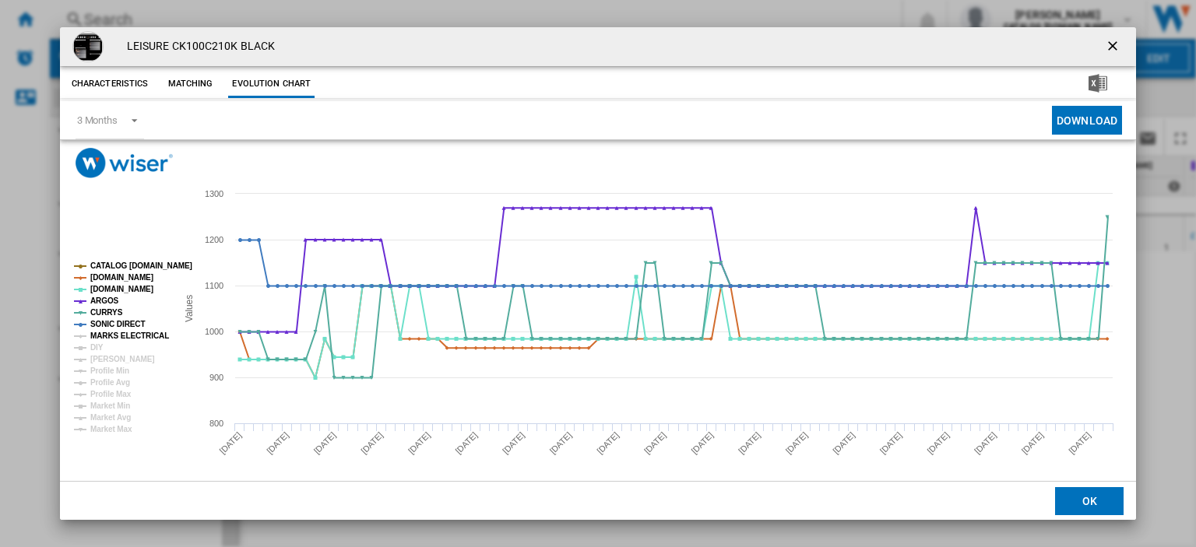
click at [110, 336] on tspan "MARKS ELECTRICAL" at bounding box center [129, 336] width 79 height 9
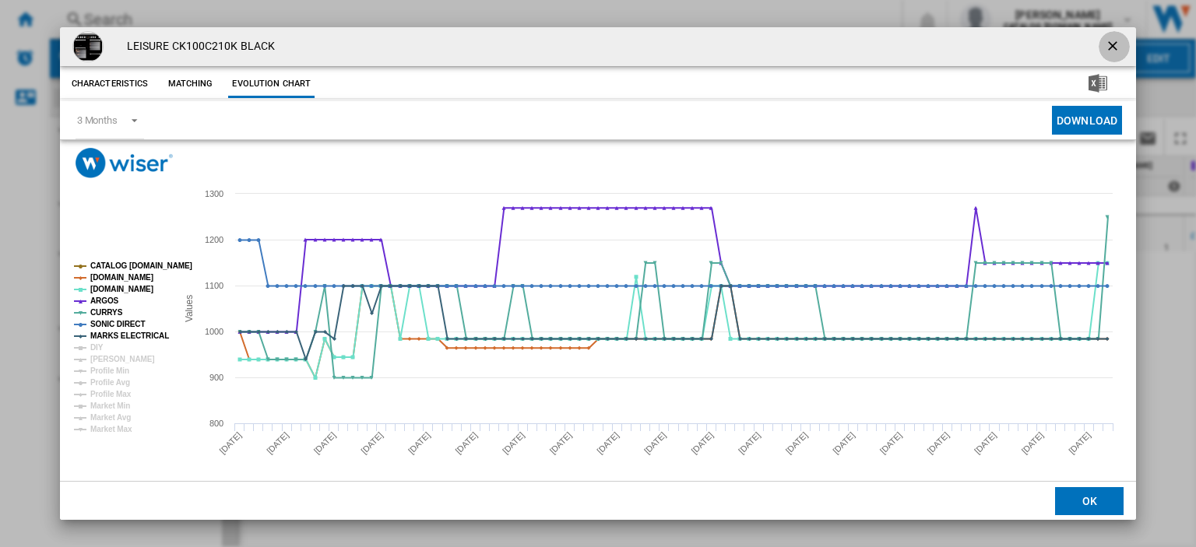
click at [1105, 46] on ng-md-icon "getI18NText('BUTTONS.CLOSE_DIALOG')" at bounding box center [1114, 47] width 19 height 19
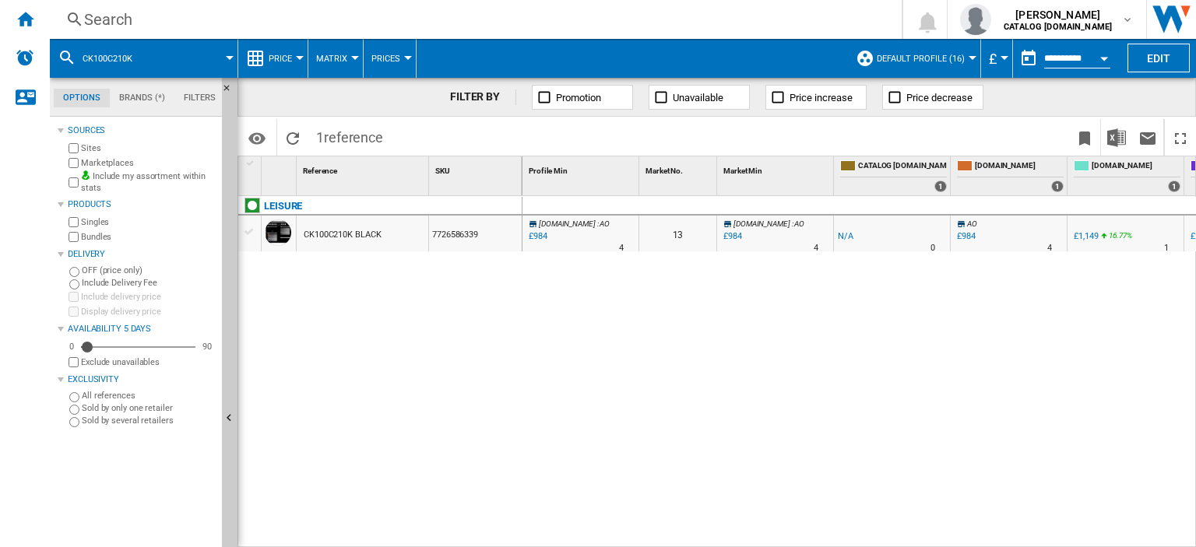
click at [111, 16] on div "Search" at bounding box center [472, 20] width 777 height 22
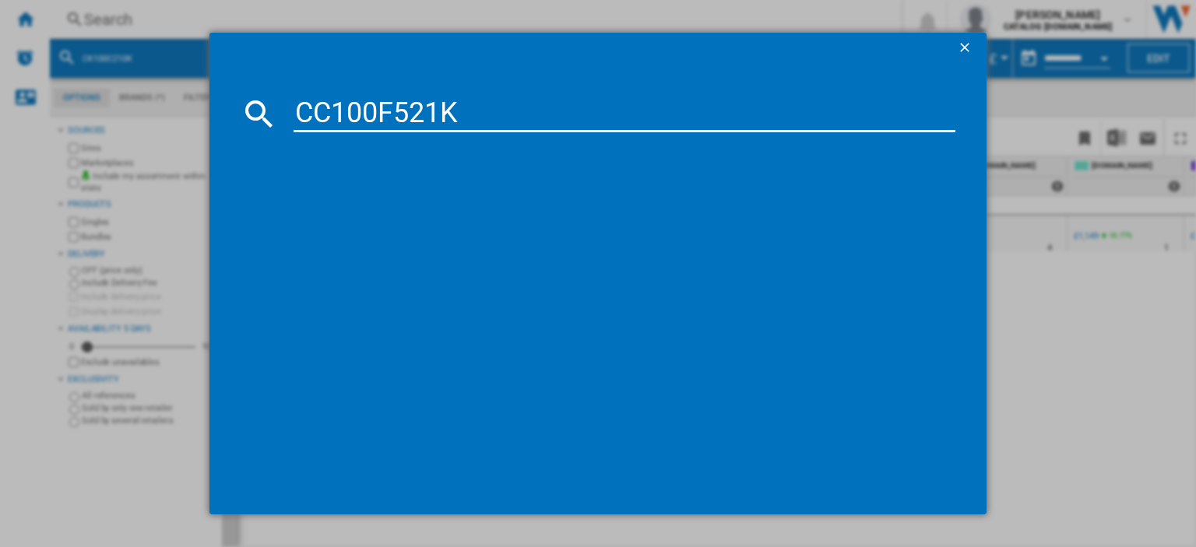
type input "CC100F521K"
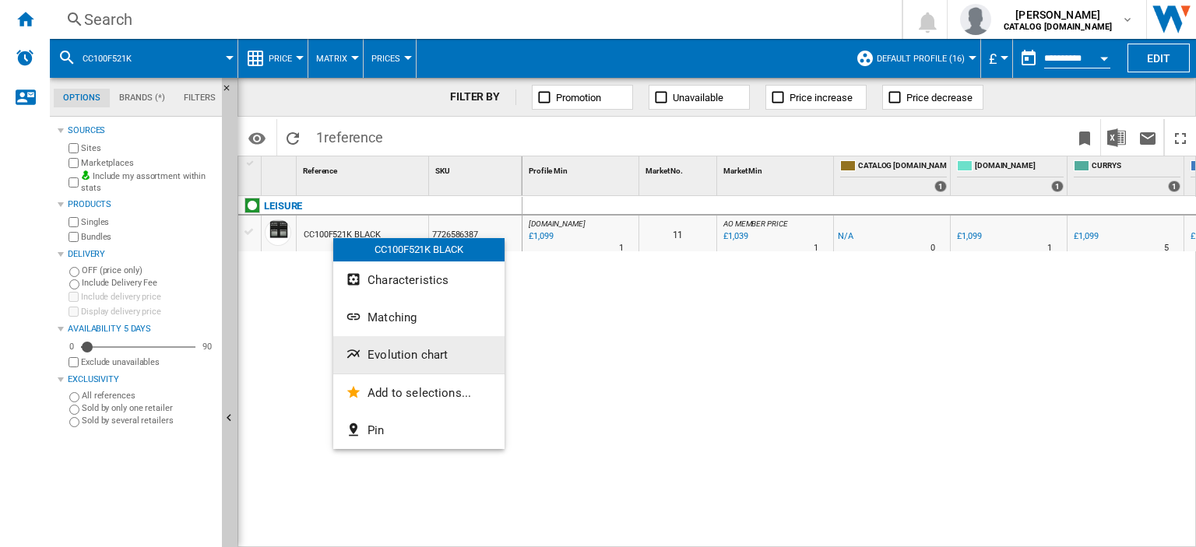
click at [423, 345] on button "Evolution chart" at bounding box center [418, 354] width 171 height 37
